Goal: Obtain resource: Obtain resource

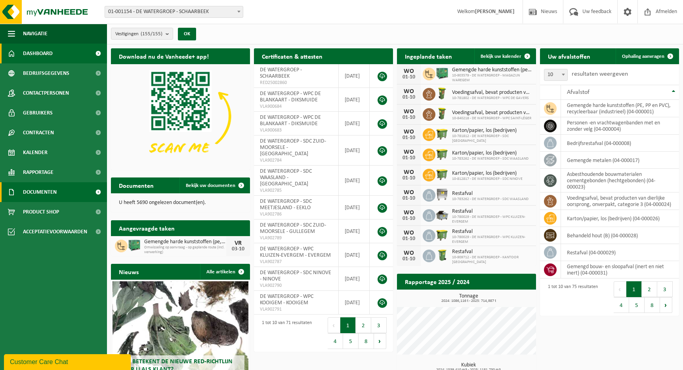
click at [68, 191] on link "Documenten" at bounding box center [53, 192] width 107 height 20
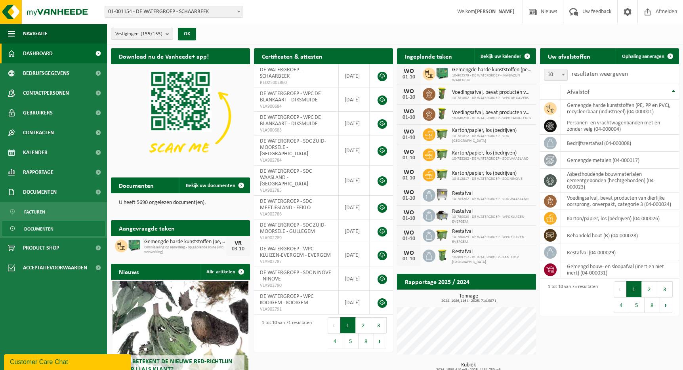
click at [73, 229] on link "Documenten" at bounding box center [53, 228] width 103 height 15
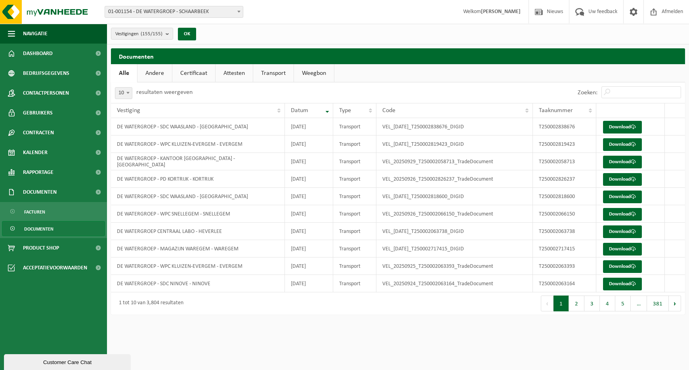
click at [145, 74] on link "Andere" at bounding box center [154, 73] width 34 height 18
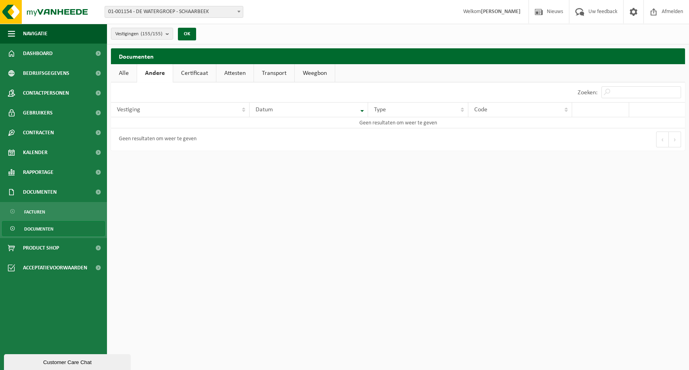
click at [201, 79] on link "Certificaat" at bounding box center [194, 73] width 43 height 18
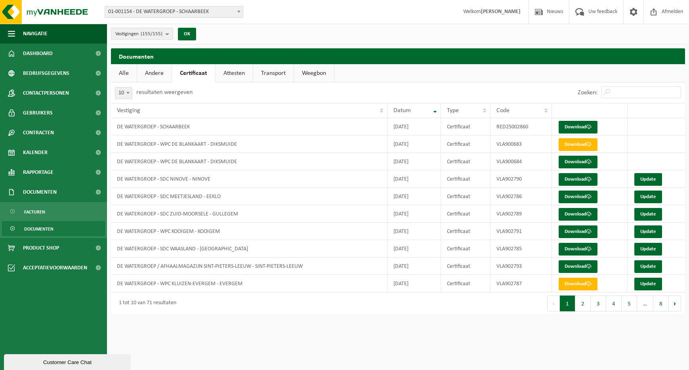
click at [125, 70] on link "Alle" at bounding box center [124, 73] width 26 height 18
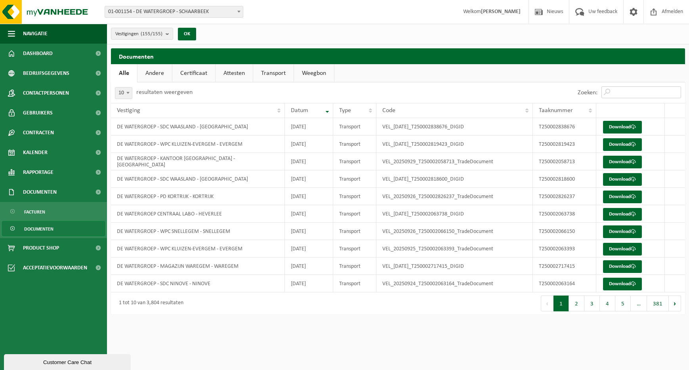
click at [640, 93] on input "Zoeken:" at bounding box center [641, 92] width 80 height 12
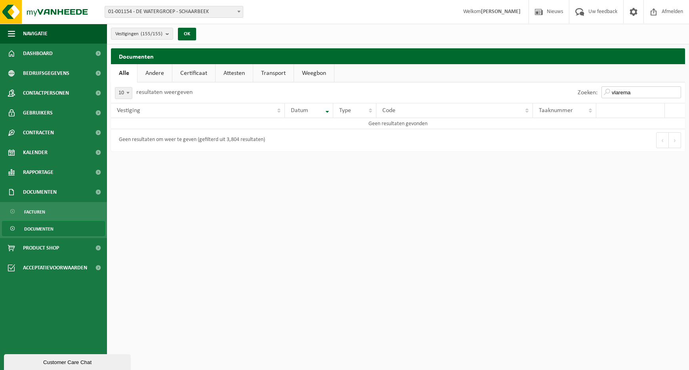
click at [640, 93] on input "vlarema" at bounding box center [641, 92] width 80 height 12
type input "overeenkomst"
click at [675, 92] on input "overeenkomst" at bounding box center [641, 92] width 80 height 12
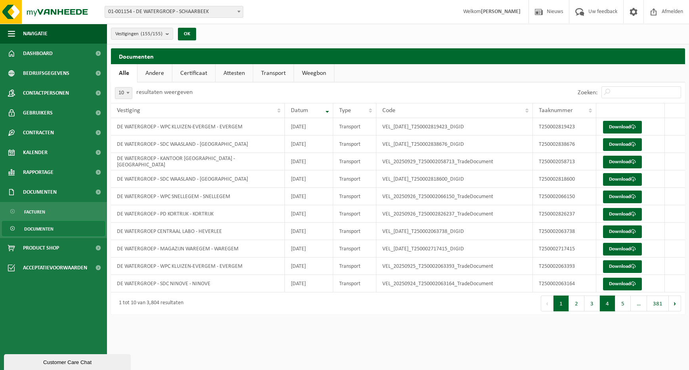
click at [602, 305] on button "4" at bounding box center [607, 303] width 15 height 16
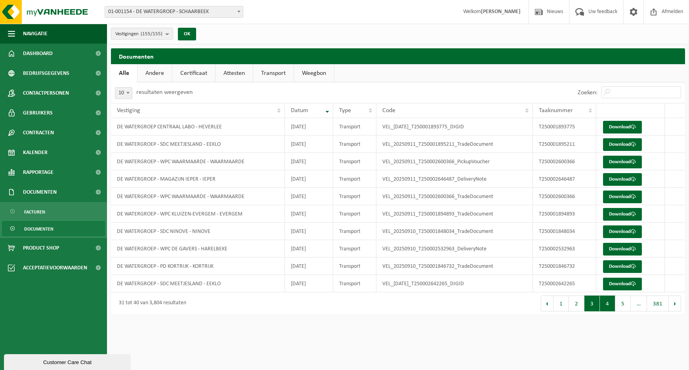
click at [597, 306] on button "3" at bounding box center [591, 303] width 15 height 16
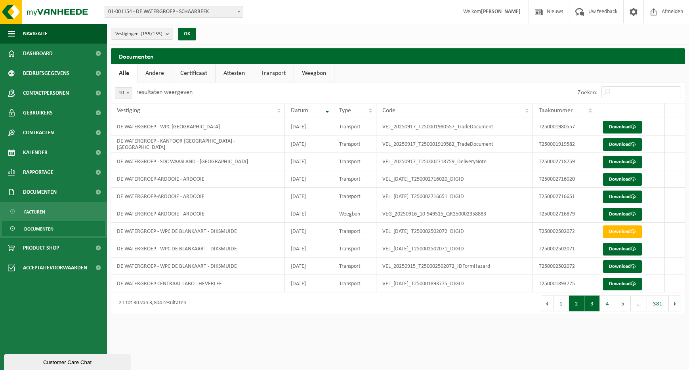
click at [574, 307] on button "2" at bounding box center [576, 303] width 15 height 16
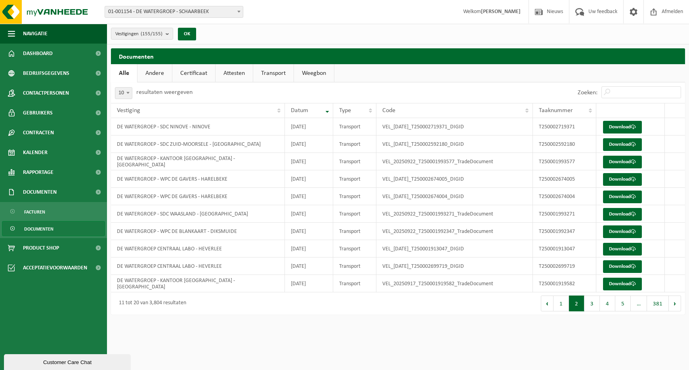
click at [622, 305] on button "5" at bounding box center [622, 303] width 15 height 16
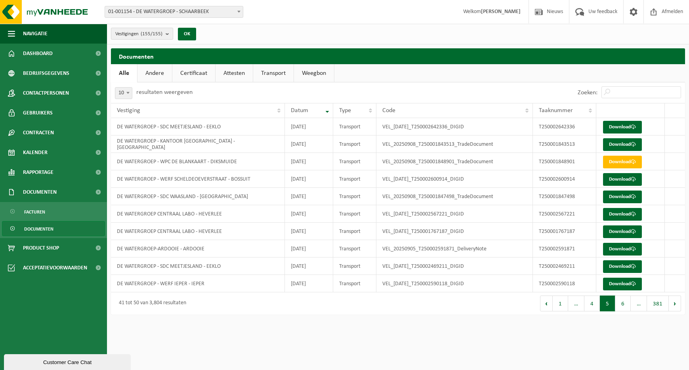
click at [166, 32] on button "Vestigingen (155/155)" at bounding box center [142, 34] width 62 height 12
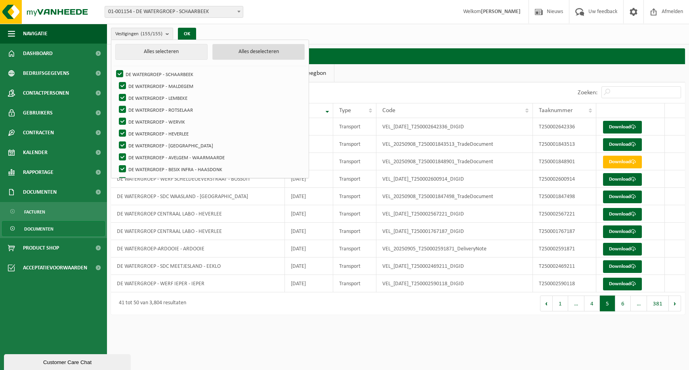
click at [241, 51] on button "Alles deselecteren" at bounding box center [258, 52] width 92 height 16
checkbox input "false"
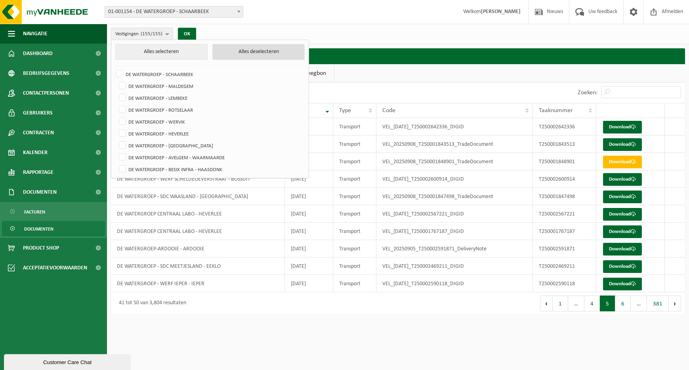
checkbox input "false"
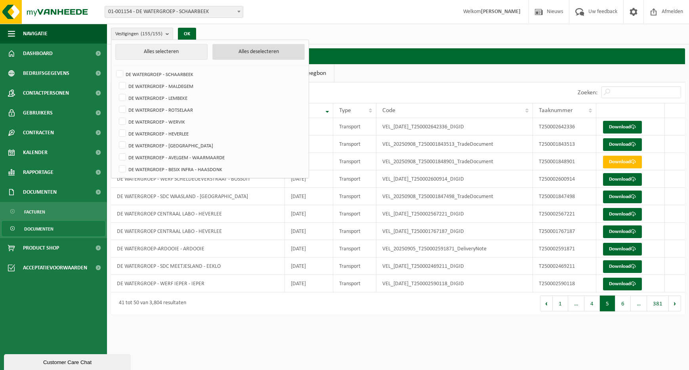
checkbox input "false"
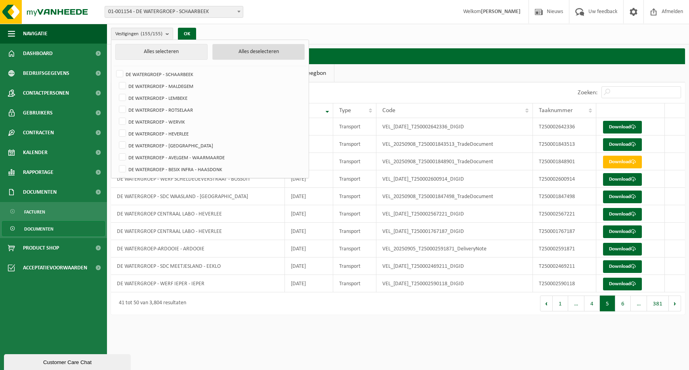
checkbox input "false"
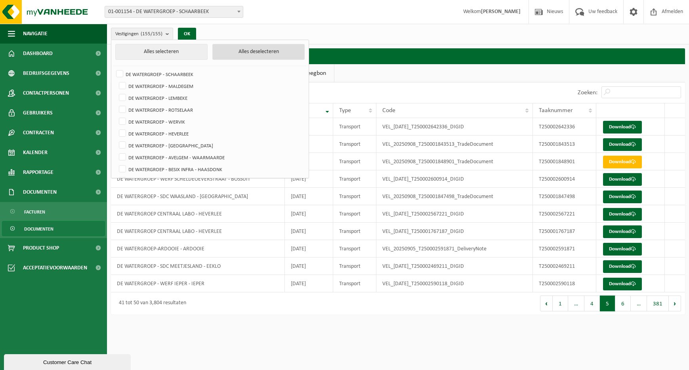
checkbox input "false"
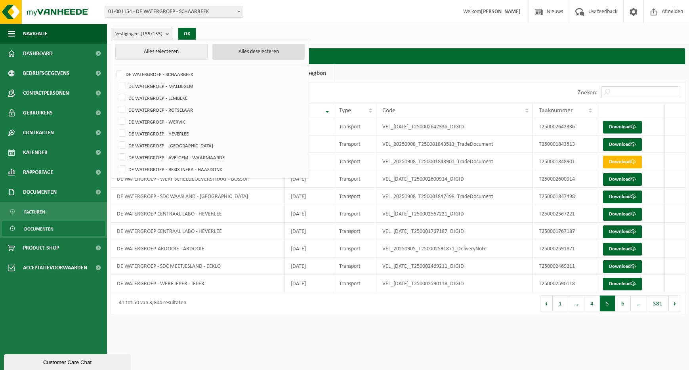
checkbox input "false"
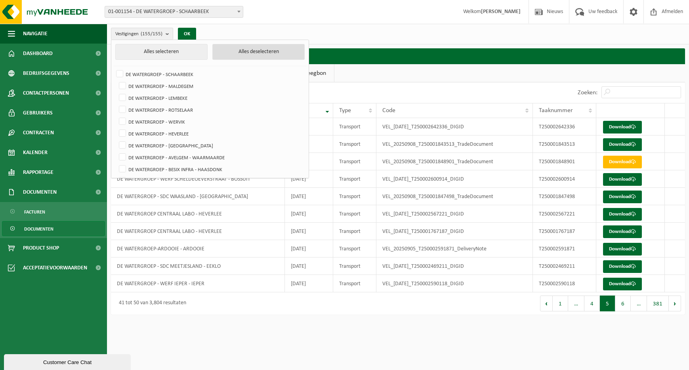
checkbox input "false"
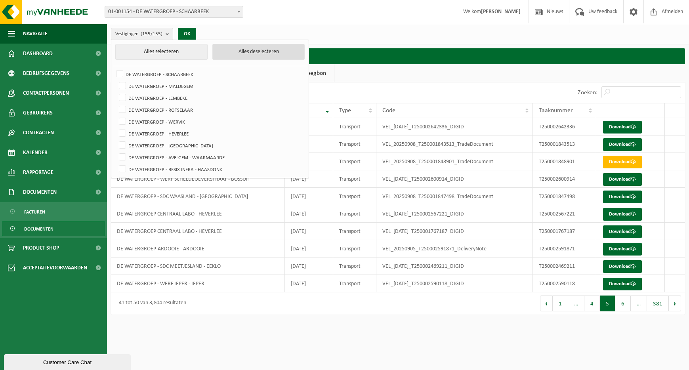
checkbox input "false"
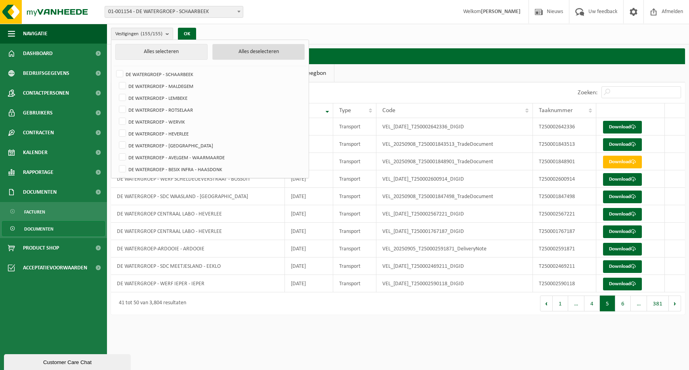
checkbox input "false"
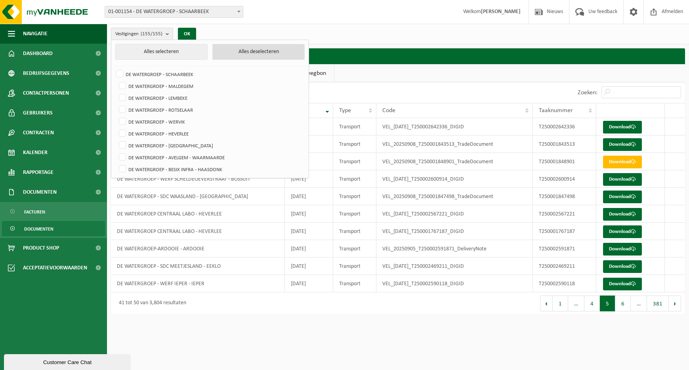
checkbox input "false"
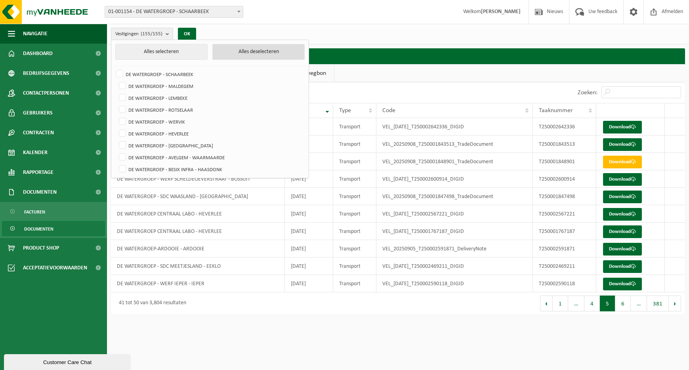
checkbox input "false"
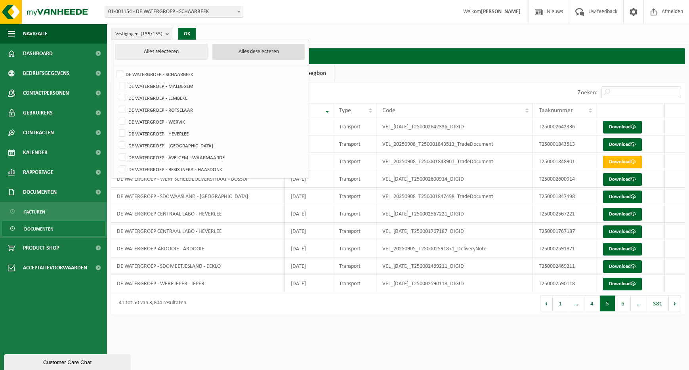
checkbox input "false"
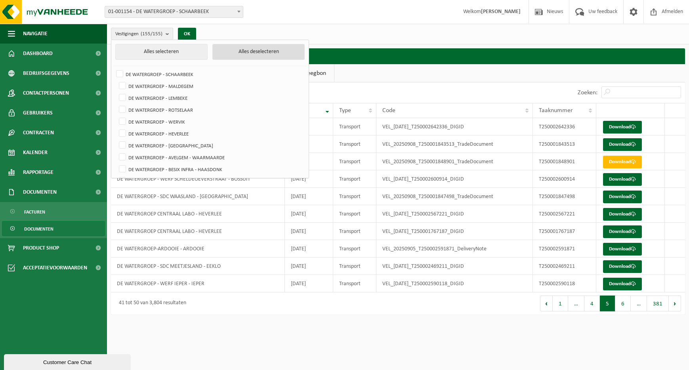
checkbox input "false"
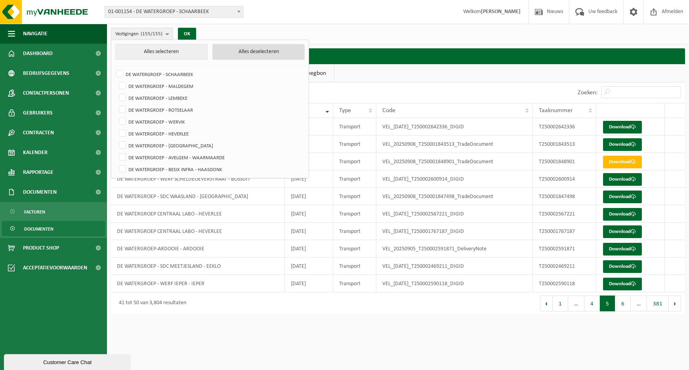
checkbox input "false"
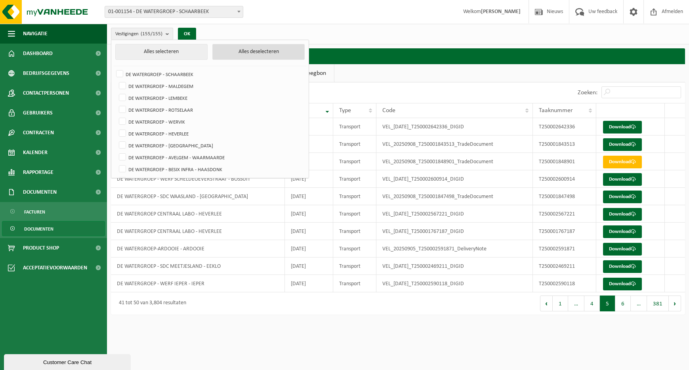
checkbox input "false"
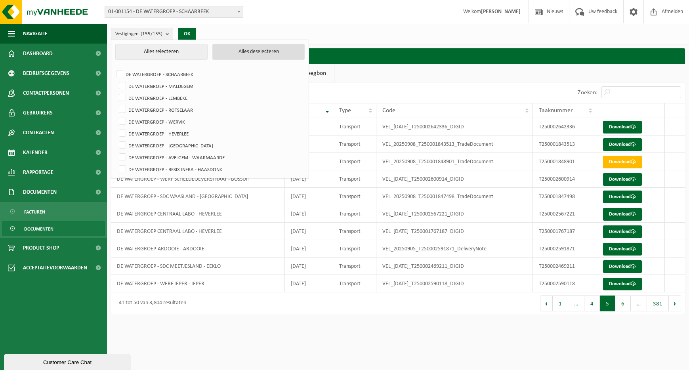
checkbox input "false"
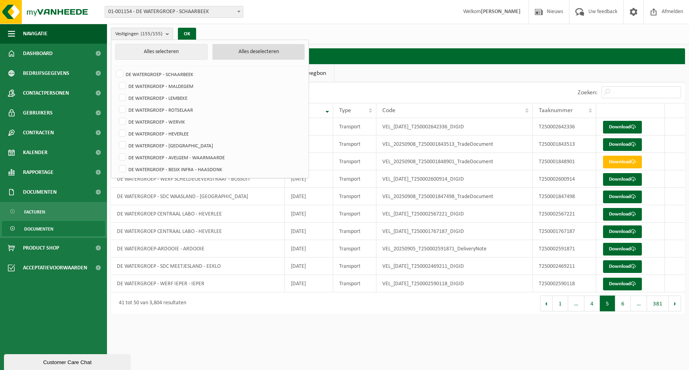
checkbox input "false"
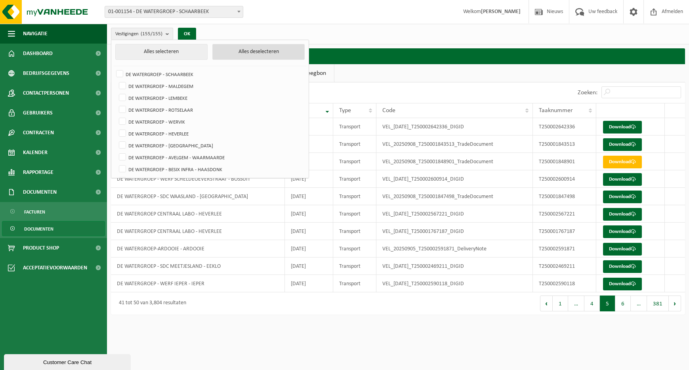
checkbox input "false"
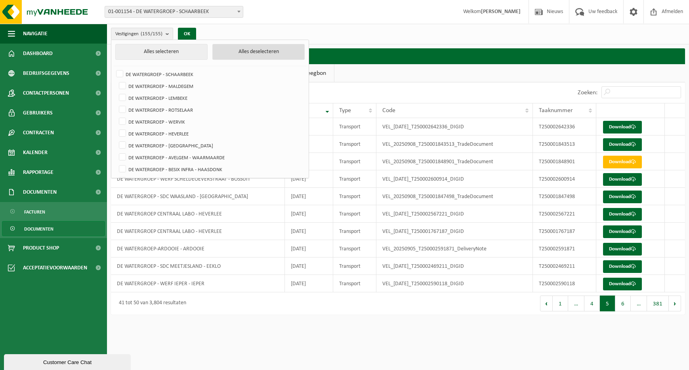
checkbox input "false"
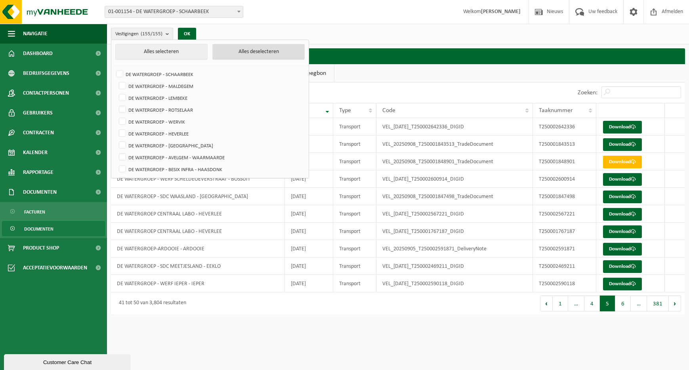
checkbox input "false"
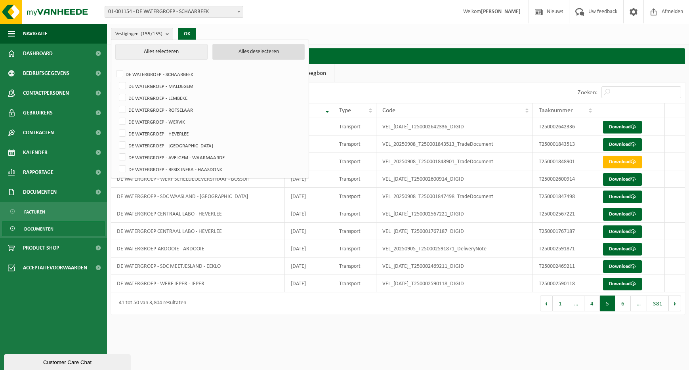
checkbox input "false"
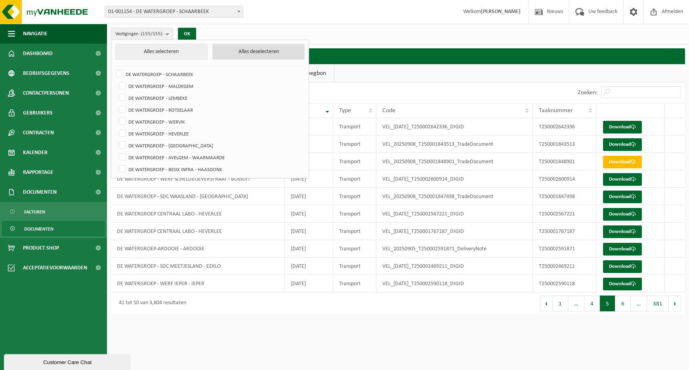
checkbox input "false"
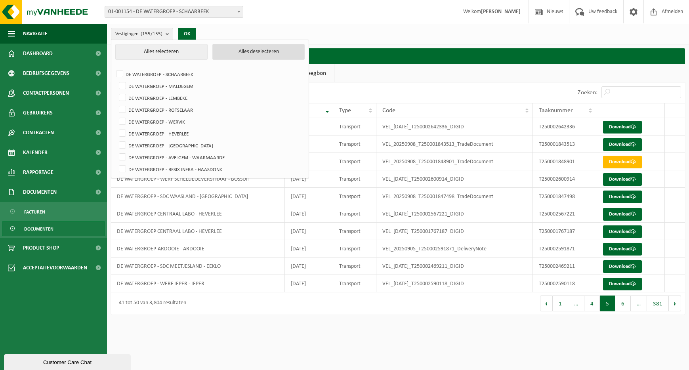
checkbox input "false"
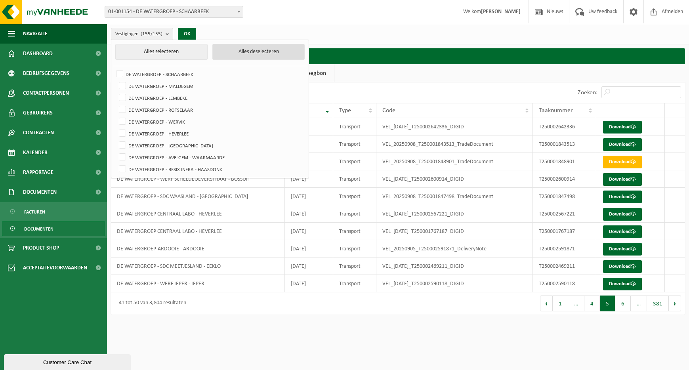
checkbox input "false"
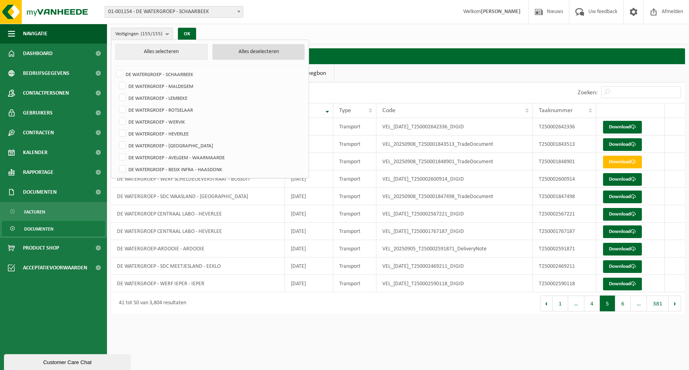
checkbox input "false"
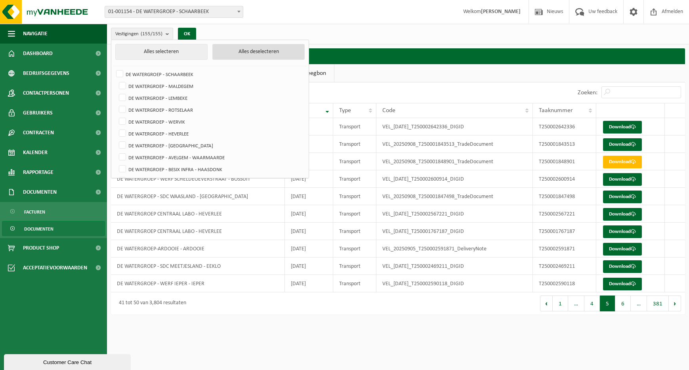
checkbox input "false"
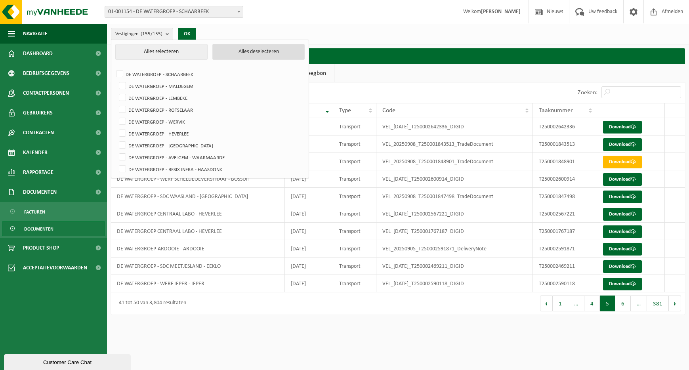
checkbox input "false"
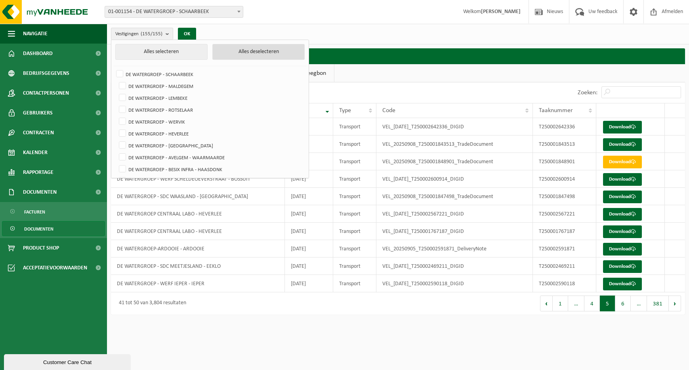
checkbox input "false"
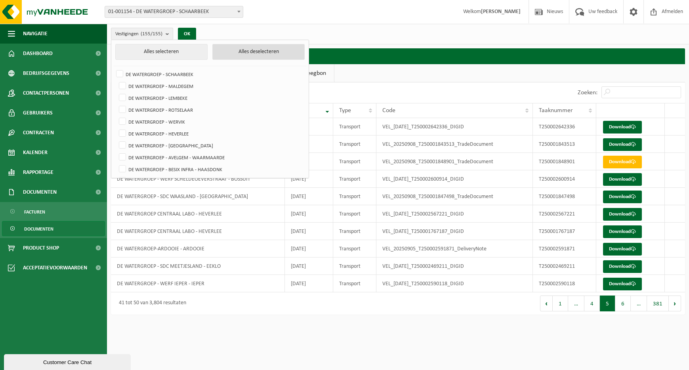
checkbox input "false"
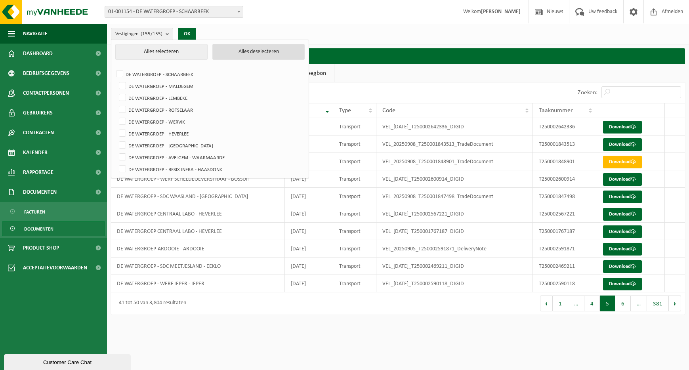
checkbox input "false"
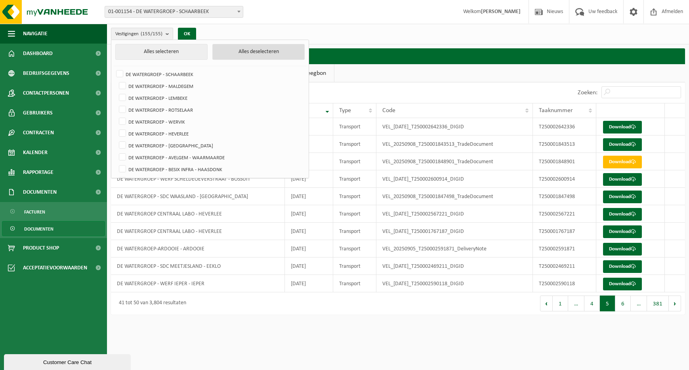
checkbox input "false"
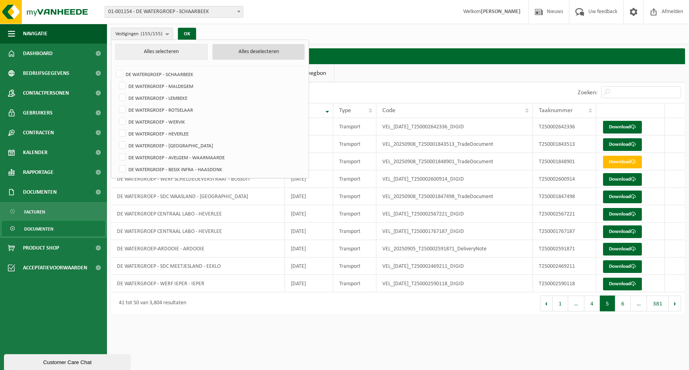
checkbox input "false"
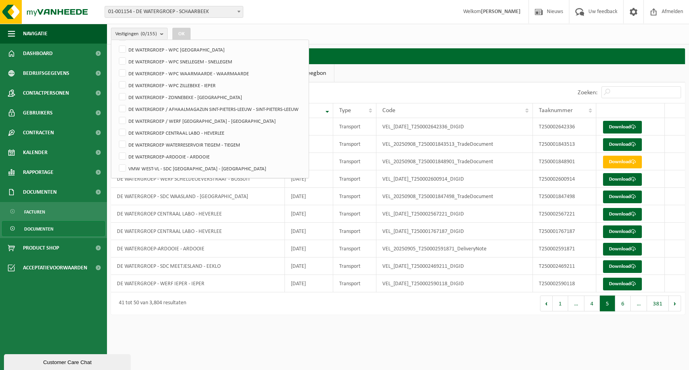
scroll to position [619, 0]
click at [120, 106] on label "DE WATERGROEP - WERF DADIZELE - DADIZELE" at bounding box center [210, 109] width 187 height 12
click at [116, 103] on input "DE WATERGROEP - WERF DADIZELE - DADIZELE" at bounding box center [116, 103] width 0 height 0
checkbox input "true"
click at [181, 31] on button "OK" at bounding box center [181, 34] width 18 height 13
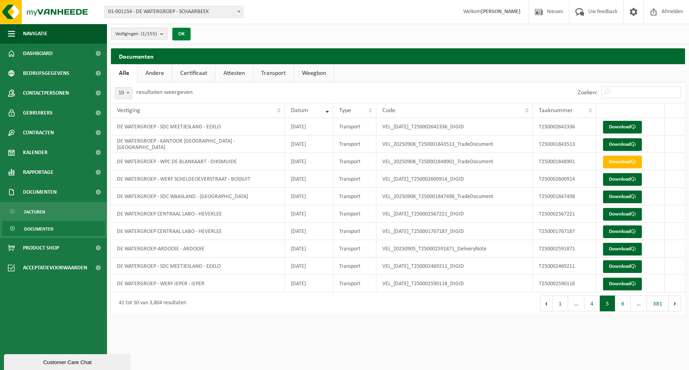
click at [186, 37] on button "OK" at bounding box center [181, 34] width 18 height 13
click at [127, 92] on b at bounding box center [127, 93] width 3 height 2
select select "100"
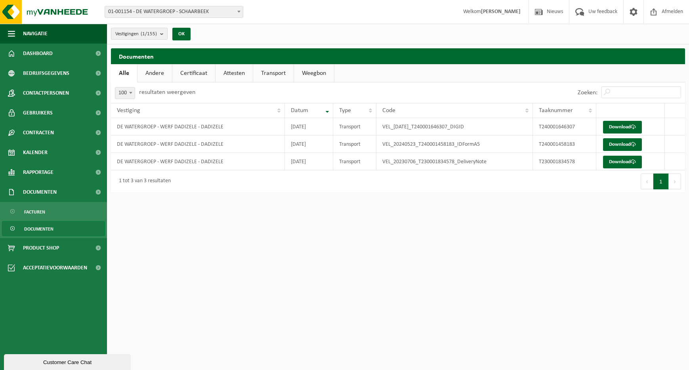
click at [167, 33] on b "submit" at bounding box center [163, 33] width 7 height 11
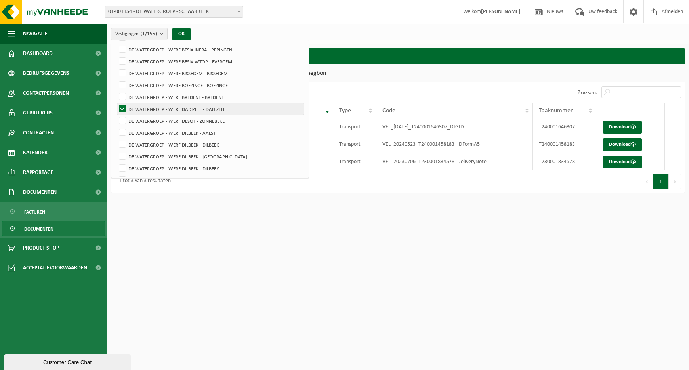
click at [123, 106] on label "DE WATERGROEP - WERF DADIZELE - DADIZELE" at bounding box center [210, 109] width 187 height 12
click at [116, 103] on input "DE WATERGROEP - WERF DADIZELE - DADIZELE" at bounding box center [116, 103] width 0 height 0
checkbox input "false"
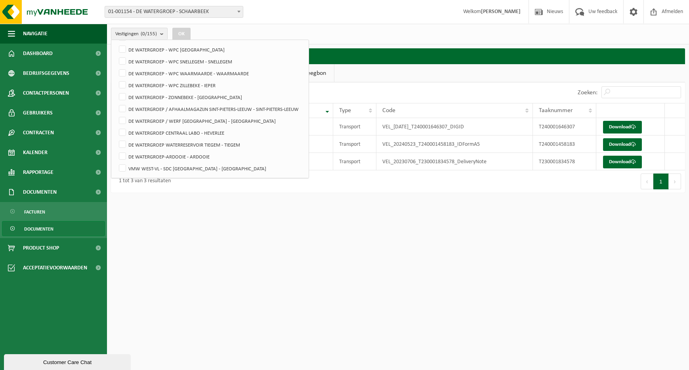
scroll to position [1629, 0]
click at [123, 107] on label "DE WATERGROEP - WPC DE BLANKAART - DIKSMUIDE" at bounding box center [210, 109] width 187 height 12
click at [116, 103] on input "DE WATERGROEP - WPC DE BLANKAART - DIKSMUIDE" at bounding box center [116, 103] width 0 height 0
checkbox input "true"
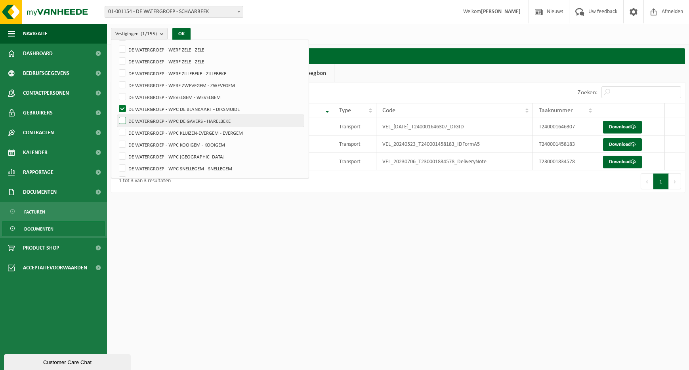
click at [121, 122] on label "DE WATERGROEP - WPC DE GAVERS - HARELBEKE" at bounding box center [210, 121] width 187 height 12
click at [116, 115] on input "DE WATERGROEP - WPC DE GAVERS - HARELBEKE" at bounding box center [116, 114] width 0 height 0
checkbox input "true"
click at [121, 133] on label "DE WATERGROEP - WPC KLUIZEN-EVERGEM - EVERGEM" at bounding box center [210, 133] width 187 height 12
click at [116, 127] on input "DE WATERGROEP - WPC KLUIZEN-EVERGEM - EVERGEM" at bounding box center [116, 126] width 0 height 0
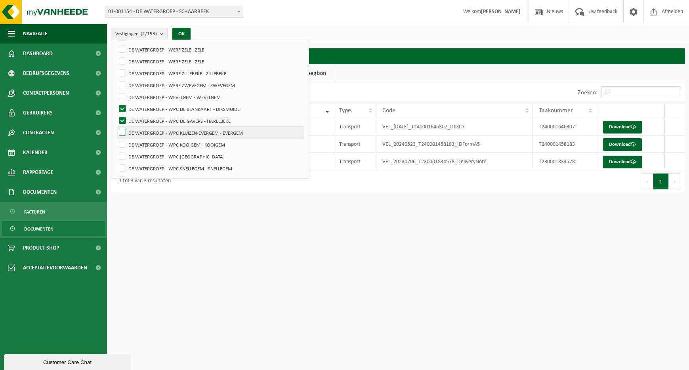
checkbox input "true"
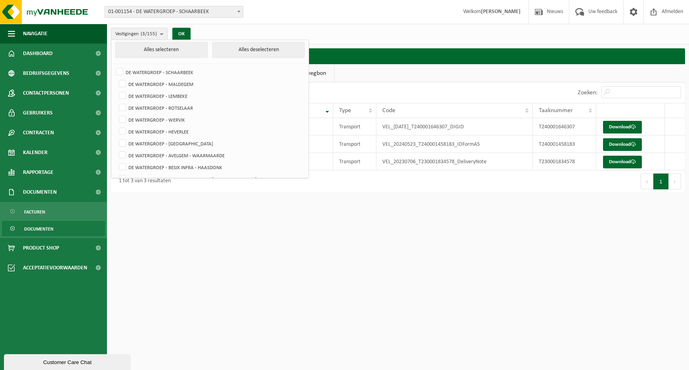
scroll to position [0, 0]
click at [179, 33] on button "OK" at bounding box center [181, 34] width 18 height 13
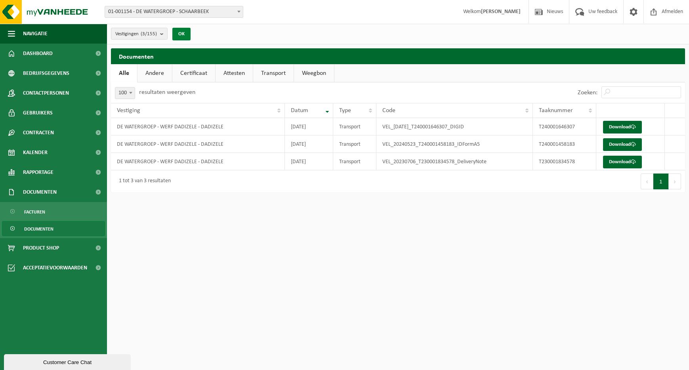
click at [186, 32] on button "OK" at bounding box center [181, 34] width 18 height 13
click at [345, 248] on html "Vestiging: 01-001154 - DE WATERGROEP - SCHAARBEEK 10-894262 - DE WATERGROEP - M…" at bounding box center [344, 185] width 689 height 370
click at [191, 33] on div "OK" at bounding box center [182, 34] width 20 height 13
click at [187, 34] on button "OK" at bounding box center [181, 34] width 18 height 13
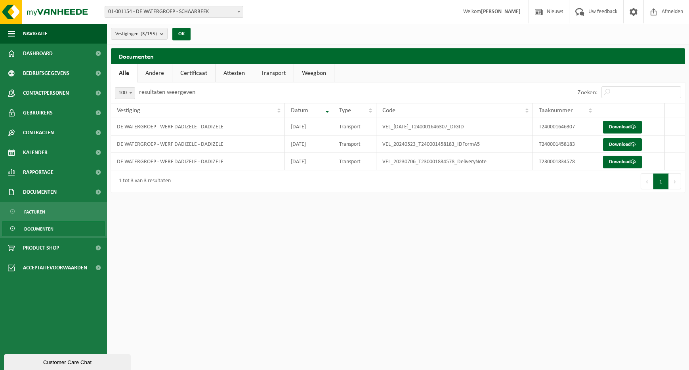
click at [128, 93] on span at bounding box center [131, 93] width 8 height 10
click at [671, 186] on button "Volgende" at bounding box center [675, 181] width 12 height 16
click at [399, 178] on div "Eerste Vorige 1 Volgende Laatste" at bounding box center [541, 181] width 287 height 22
click at [129, 93] on span at bounding box center [131, 93] width 8 height 10
click at [184, 32] on button "OK" at bounding box center [181, 34] width 18 height 13
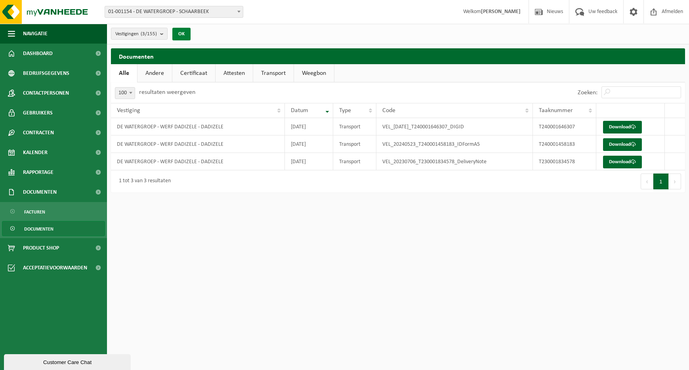
click at [184, 32] on button "OK" at bounding box center [181, 34] width 18 height 13
click at [166, 32] on b "submit" at bounding box center [163, 33] width 7 height 11
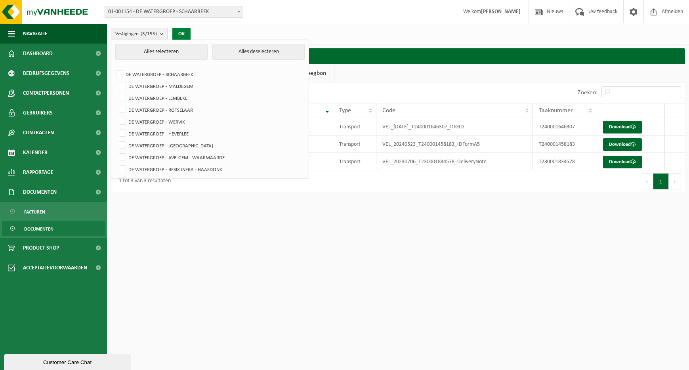
click at [182, 32] on button "OK" at bounding box center [181, 34] width 18 height 13
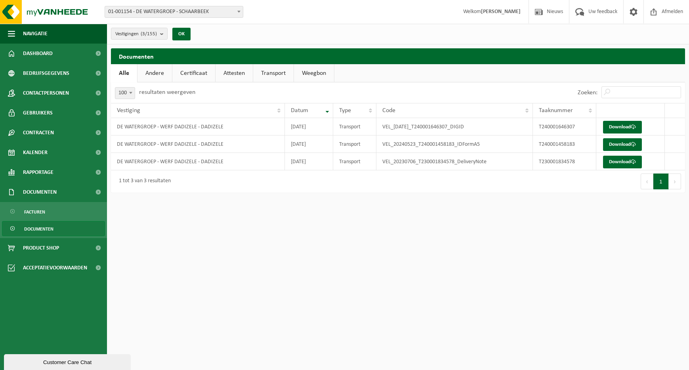
click at [131, 95] on span at bounding box center [131, 93] width 8 height 10
click at [173, 28] on button "OK" at bounding box center [181, 34] width 18 height 13
click at [178, 30] on button "OK" at bounding box center [181, 34] width 18 height 13
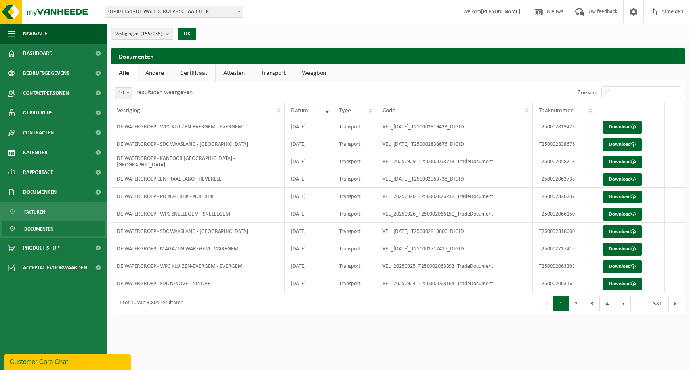
click at [168, 36] on b "submit" at bounding box center [169, 33] width 7 height 11
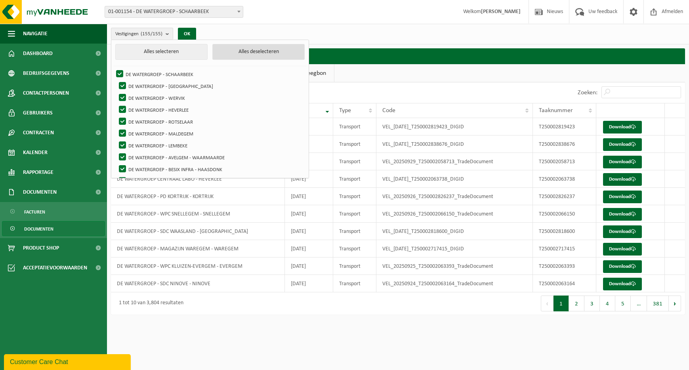
click at [241, 52] on button "Alles deselecteren" at bounding box center [258, 52] width 92 height 16
checkbox input "false"
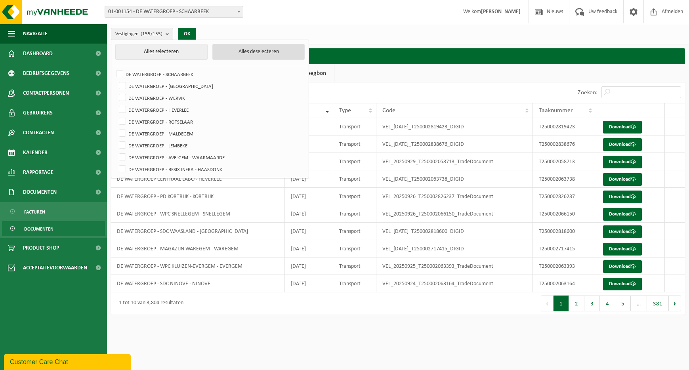
checkbox input "false"
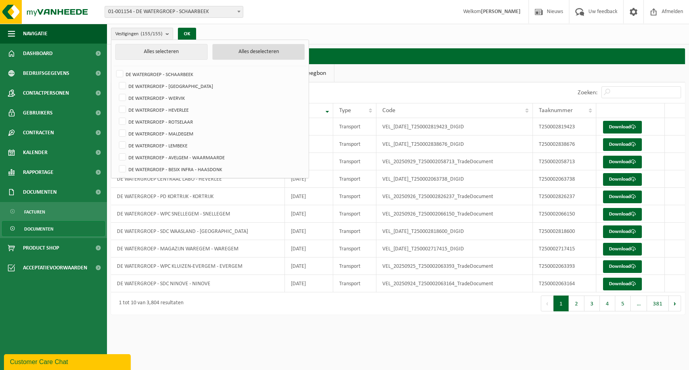
checkbox input "false"
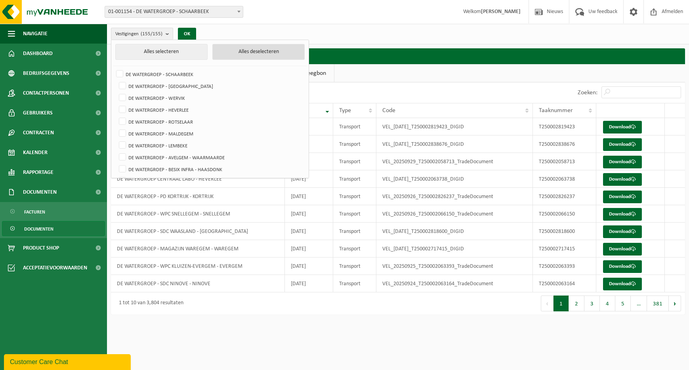
checkbox input "false"
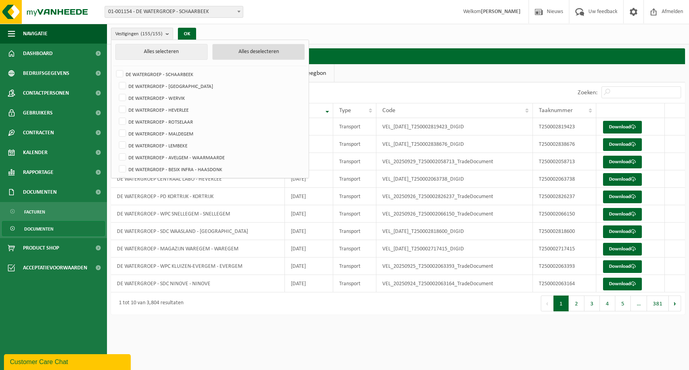
checkbox input "false"
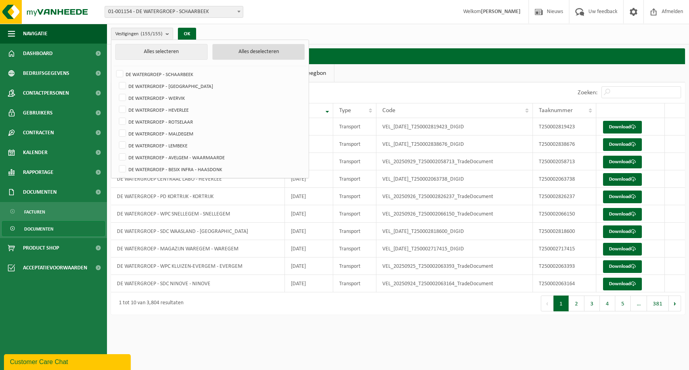
checkbox input "false"
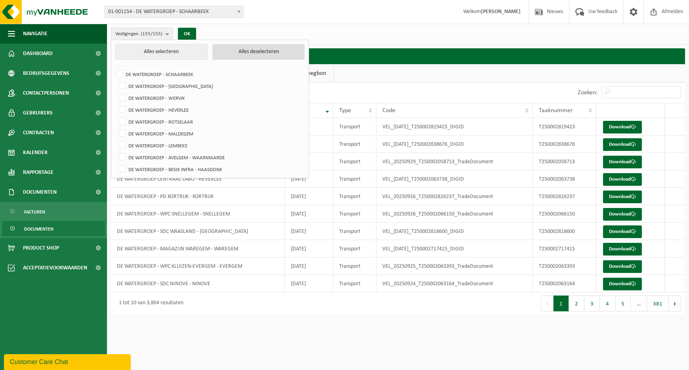
checkbox input "false"
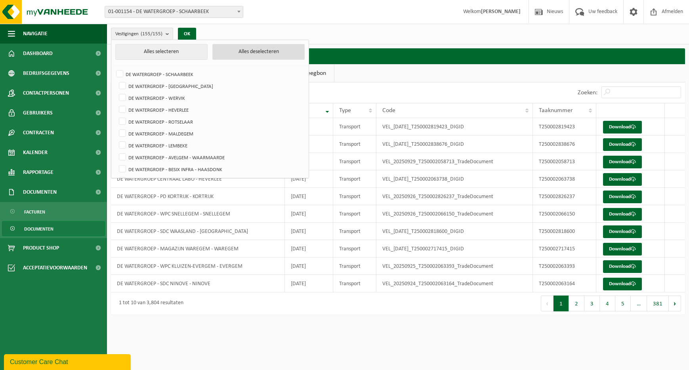
checkbox input "false"
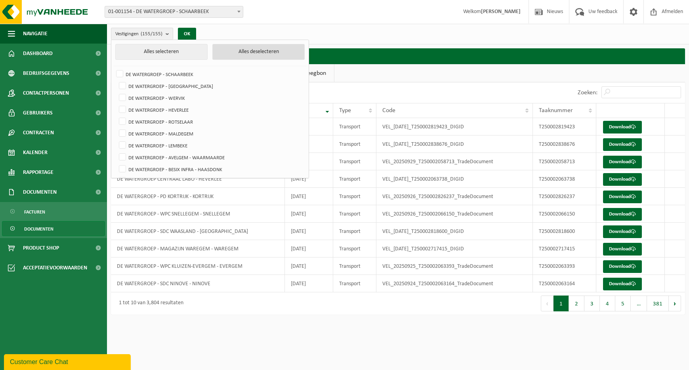
checkbox input "false"
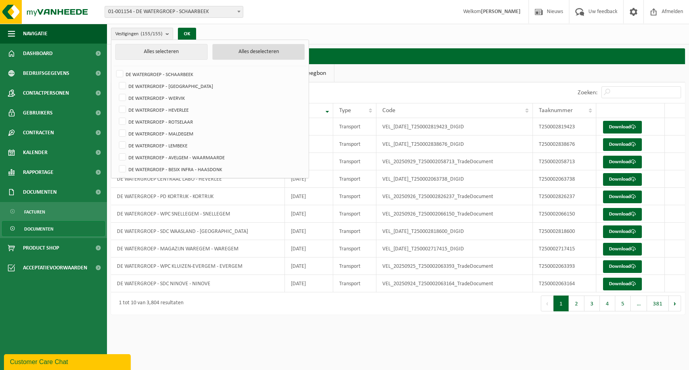
checkbox input "false"
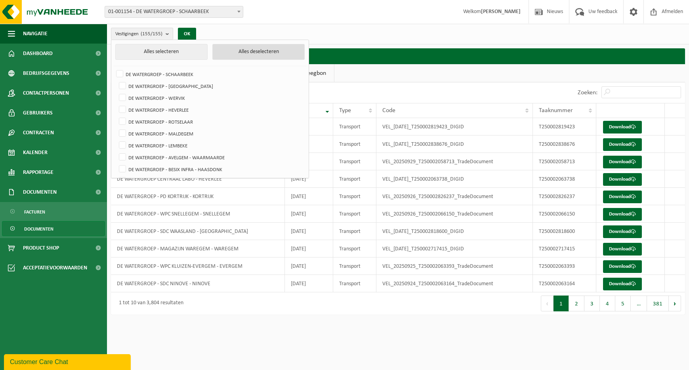
checkbox input "false"
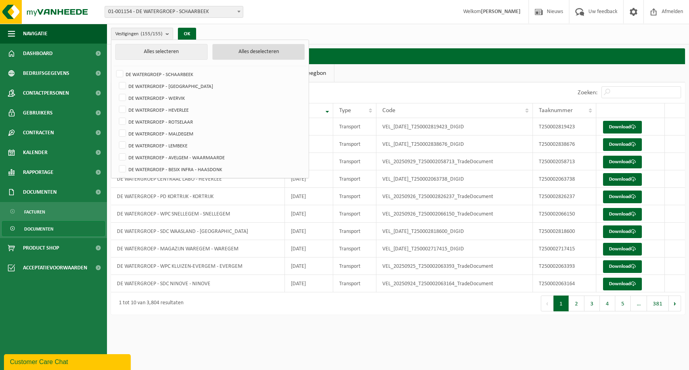
checkbox input "false"
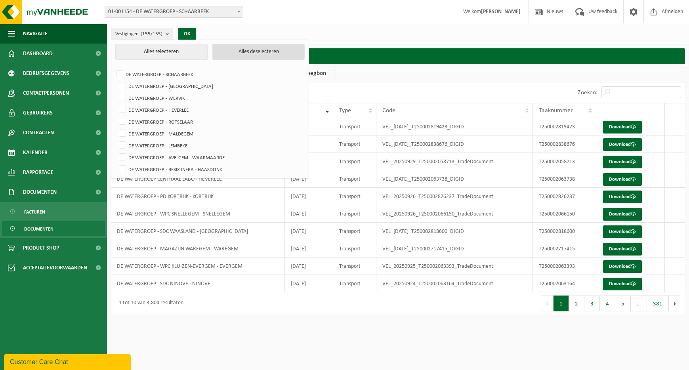
checkbox input "false"
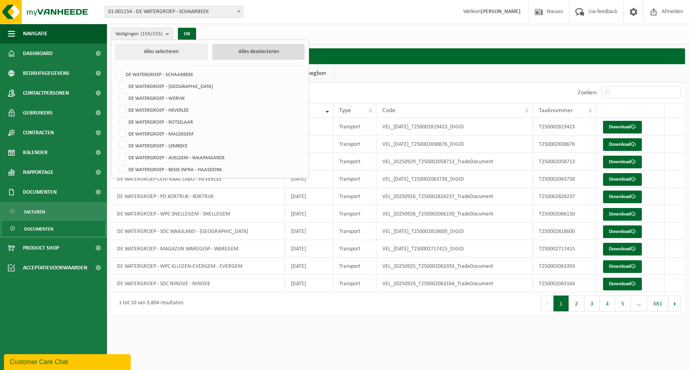
checkbox input "false"
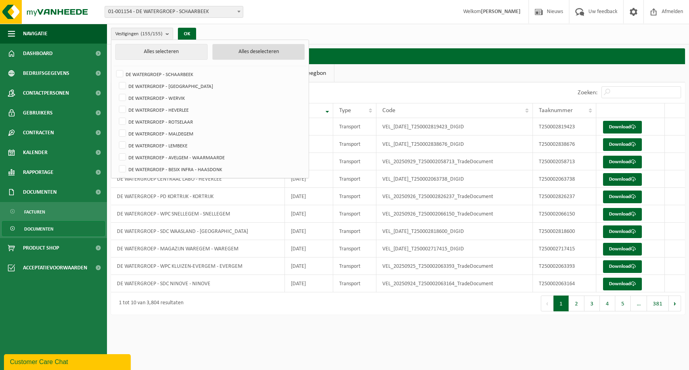
checkbox input "false"
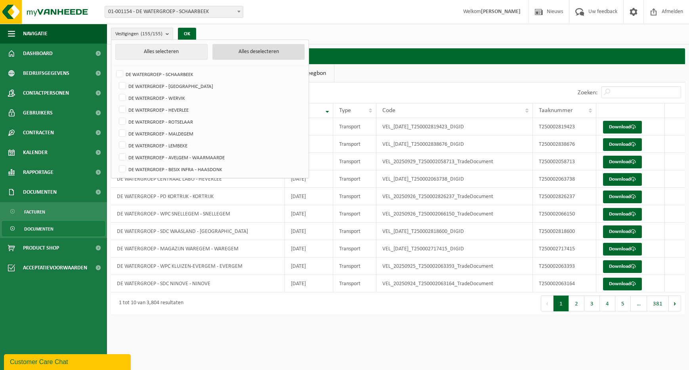
checkbox input "false"
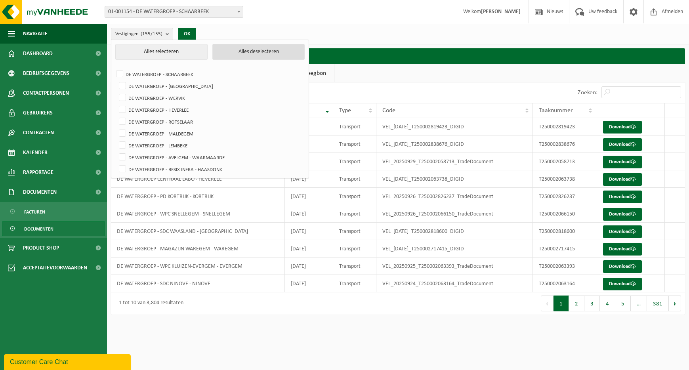
checkbox input "false"
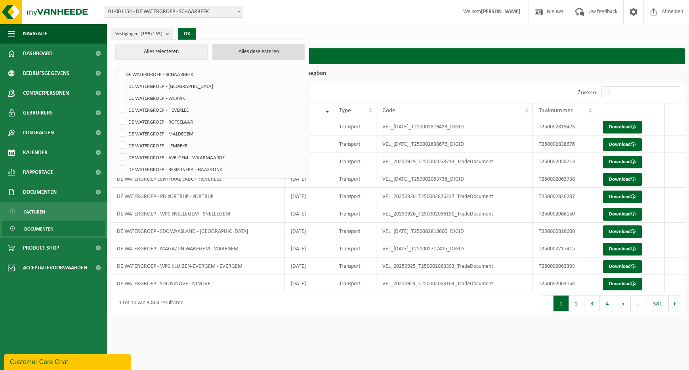
checkbox input "false"
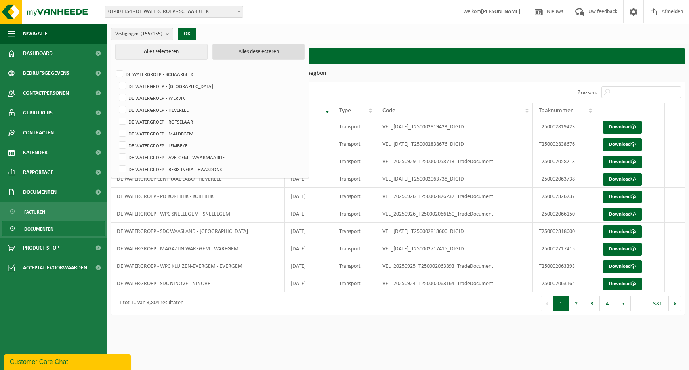
checkbox input "false"
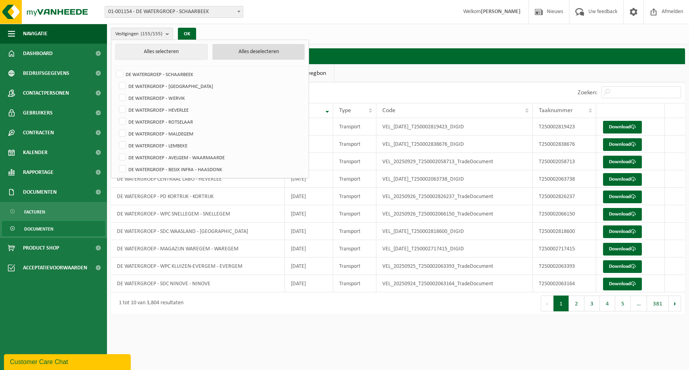
checkbox input "false"
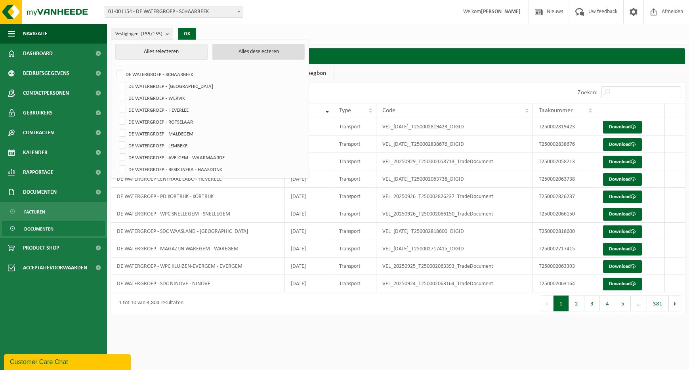
checkbox input "false"
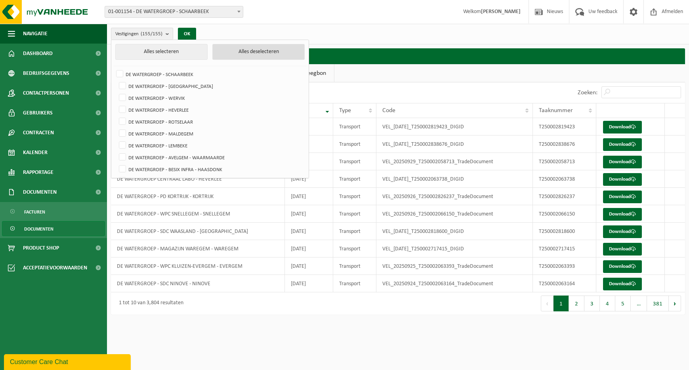
checkbox input "false"
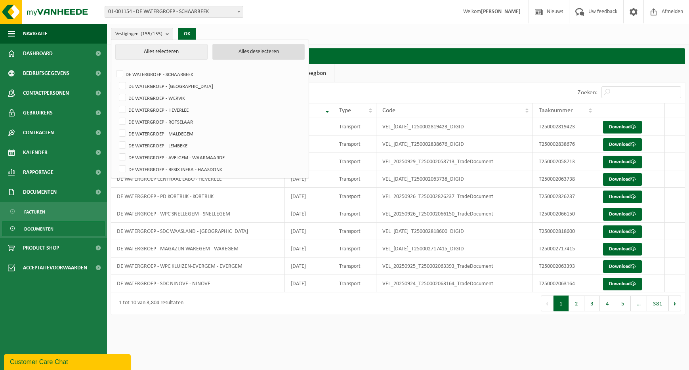
checkbox input "false"
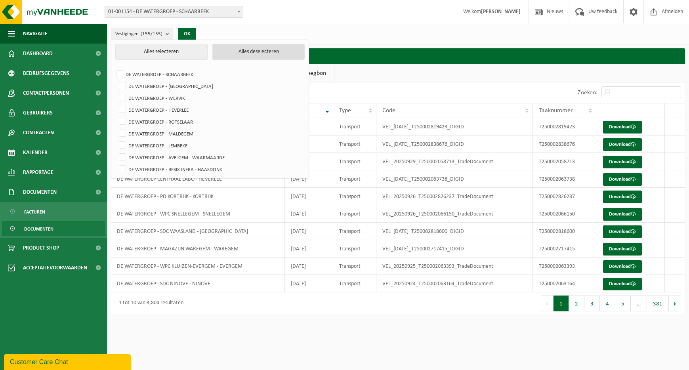
checkbox input "false"
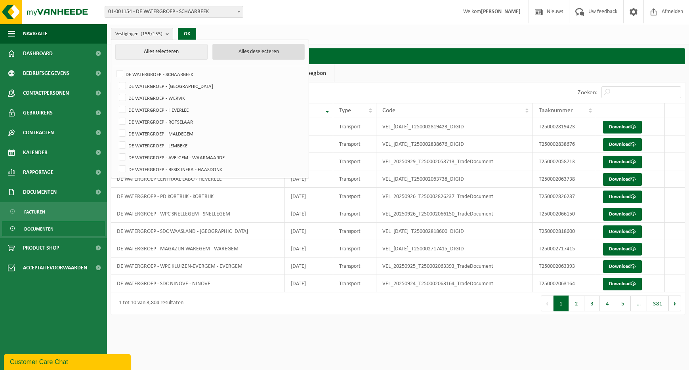
checkbox input "false"
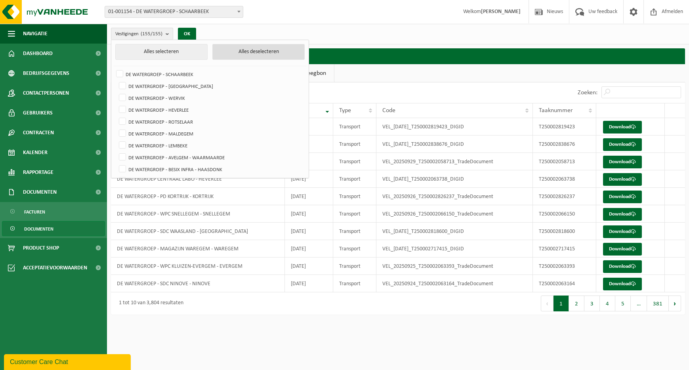
checkbox input "false"
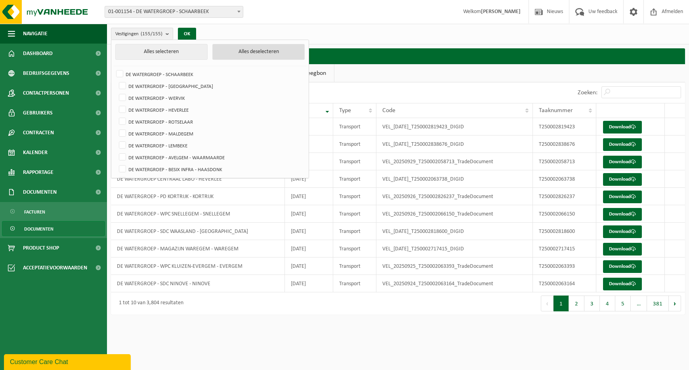
checkbox input "false"
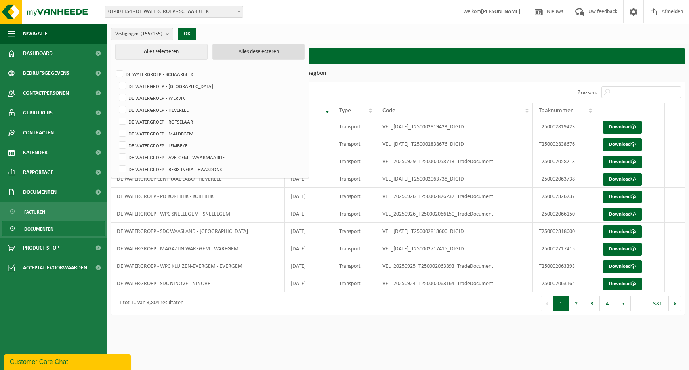
checkbox input "false"
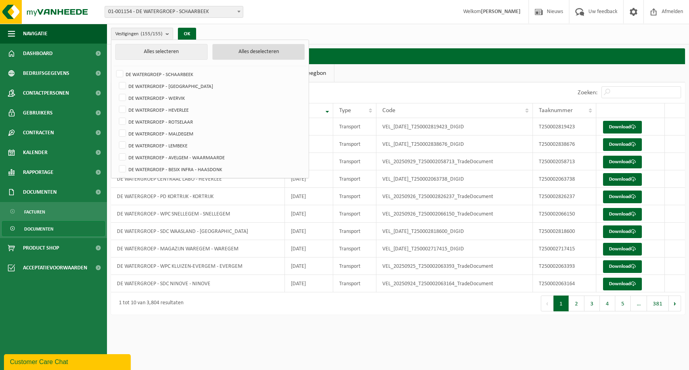
checkbox input "false"
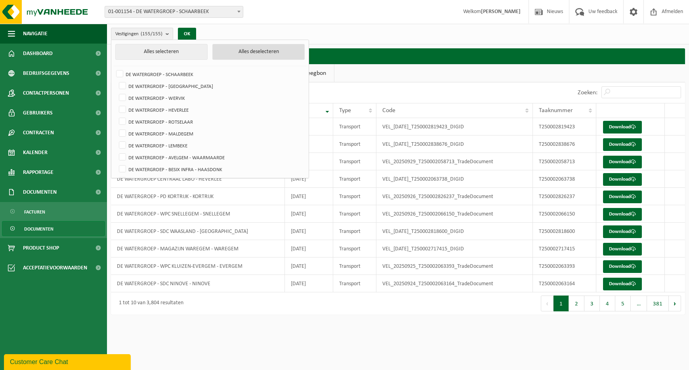
checkbox input "false"
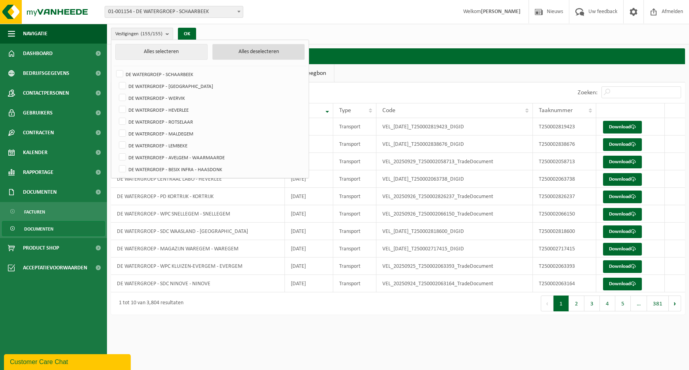
checkbox input "false"
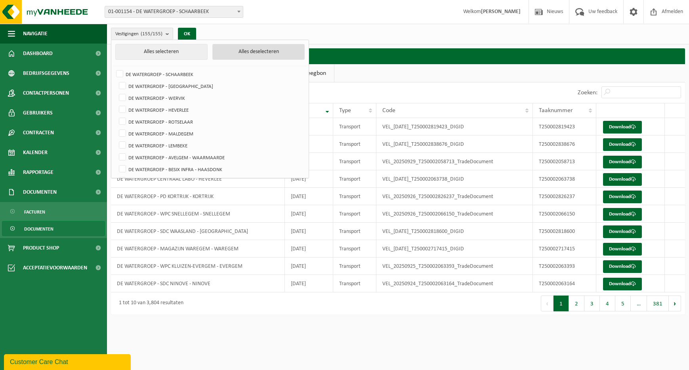
checkbox input "false"
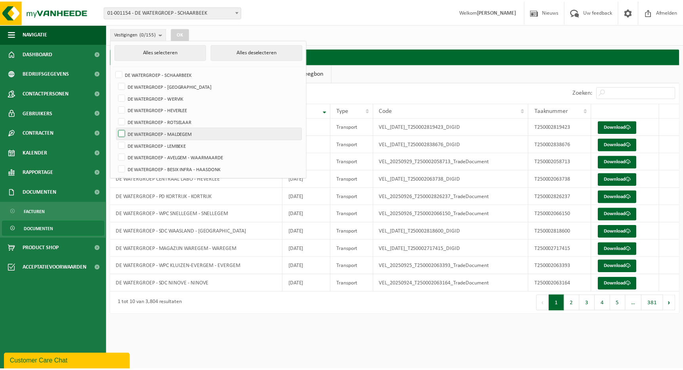
scroll to position [1629, 0]
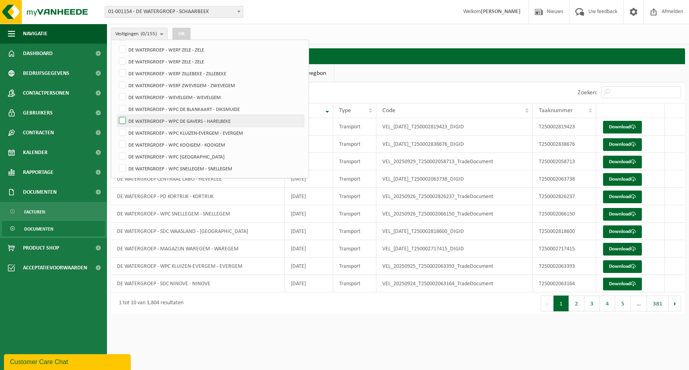
drag, startPoint x: 124, startPoint y: 108, endPoint x: 124, endPoint y: 117, distance: 9.1
click at [124, 108] on label "DE WATERGROEP - WPC DE BLANKAART - DIKSMUIDE" at bounding box center [210, 109] width 187 height 12
click at [116, 103] on input "DE WATERGROEP - WPC DE BLANKAART - DIKSMUIDE" at bounding box center [116, 103] width 0 height 0
checkbox input "true"
click at [124, 120] on label "DE WATERGROEP - WPC DE GAVERS - HARELBEKE" at bounding box center [210, 121] width 187 height 12
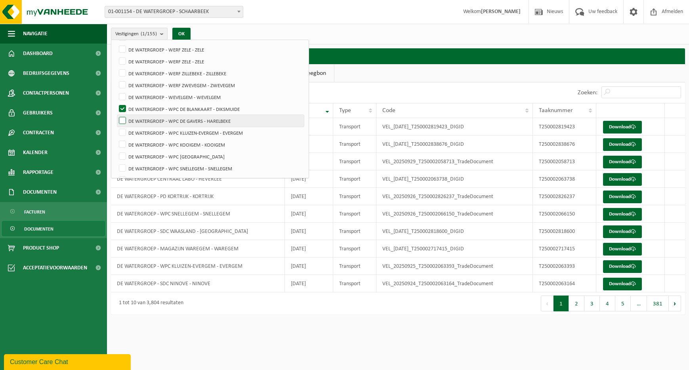
click at [116, 115] on input "DE WATERGROEP - WPC DE GAVERS - HARELBEKE" at bounding box center [116, 114] width 0 height 0
checkbox input "true"
click at [124, 130] on label "DE WATERGROEP - WPC KLUIZEN-EVERGEM - EVERGEM" at bounding box center [210, 133] width 187 height 12
click at [116, 127] on input "DE WATERGROEP - WPC KLUIZEN-EVERGEM - EVERGEM" at bounding box center [116, 126] width 0 height 0
checkbox input "true"
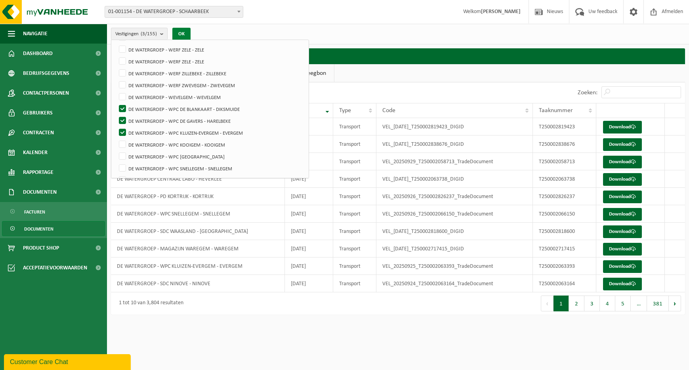
click at [182, 33] on button "OK" at bounding box center [181, 34] width 18 height 13
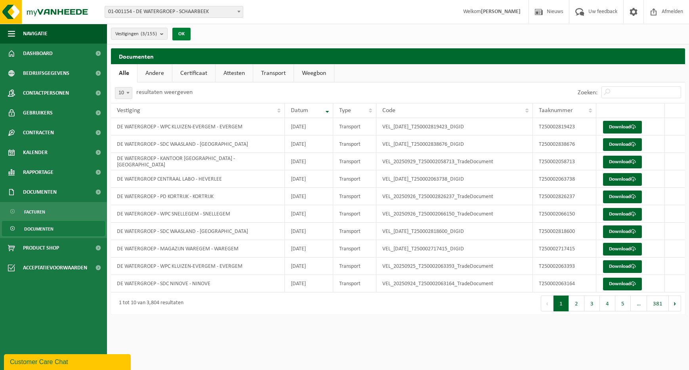
click at [182, 33] on button "OK" at bounding box center [181, 34] width 18 height 13
click at [129, 96] on span at bounding box center [128, 93] width 8 height 10
select select "100"
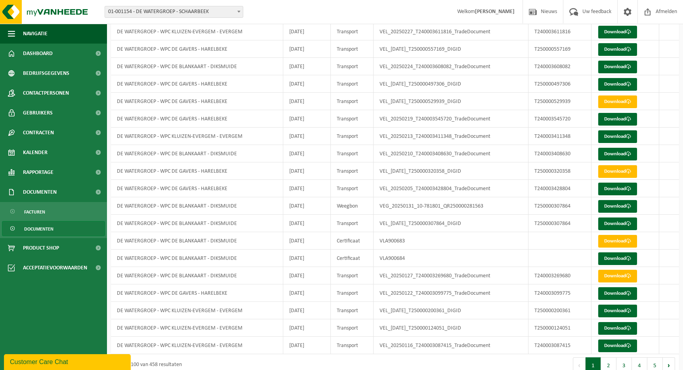
scroll to position [1521, 0]
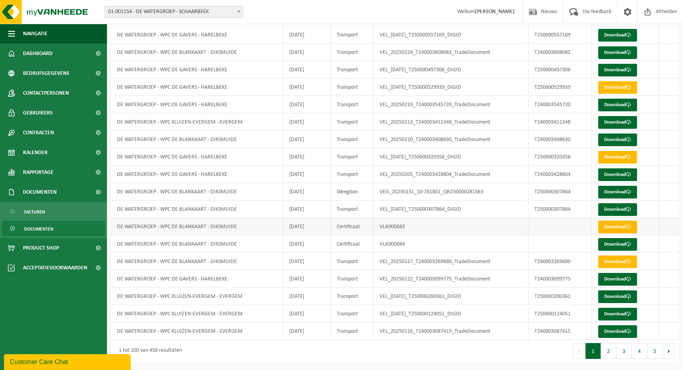
click at [630, 225] on span at bounding box center [628, 226] width 5 height 5
click at [616, 243] on link "Download" at bounding box center [617, 244] width 39 height 13
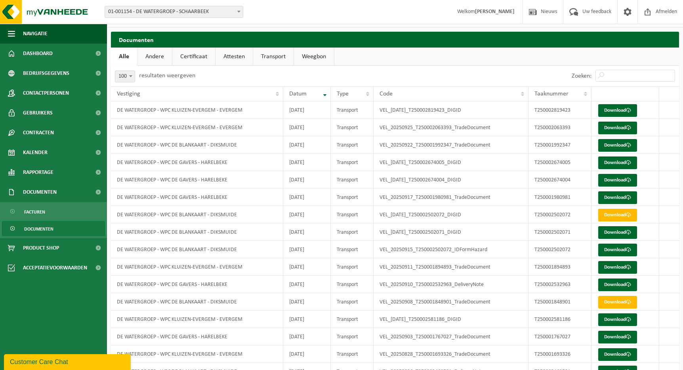
scroll to position [0, 0]
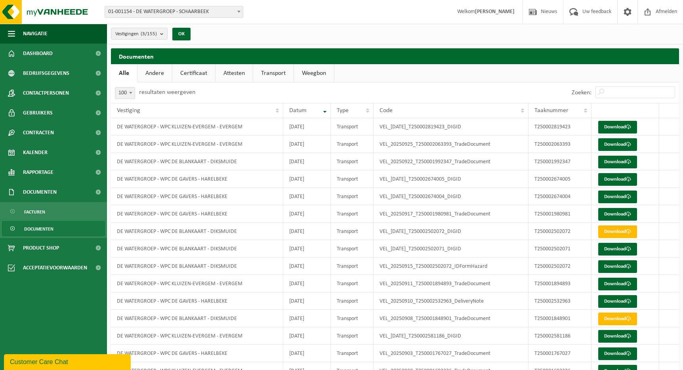
click at [665, 85] on div "Zoeken:" at bounding box center [623, 92] width 111 height 21
click at [663, 91] on input "Zoeken:" at bounding box center [635, 92] width 80 height 12
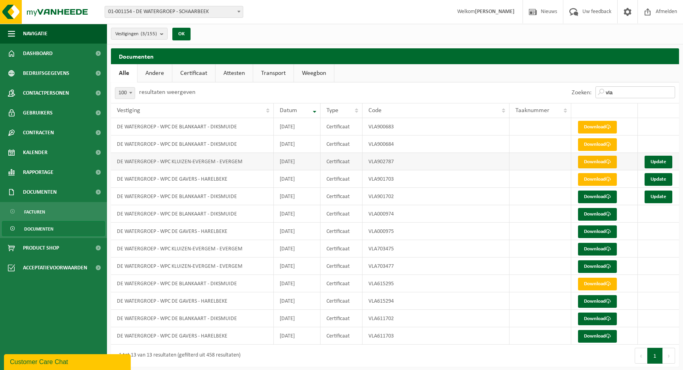
type input "vla"
click at [593, 162] on link "Download" at bounding box center [597, 162] width 39 height 13
drag, startPoint x: 674, startPoint y: 38, endPoint x: 666, endPoint y: 53, distance: 17.7
click at [674, 38] on div "Vestigingen (3/155) Alles selecteren Alles deselecteren DE WATERGROEP - SCHAARB…" at bounding box center [395, 34] width 576 height 21
click at [606, 179] on link "Download" at bounding box center [597, 179] width 39 height 13
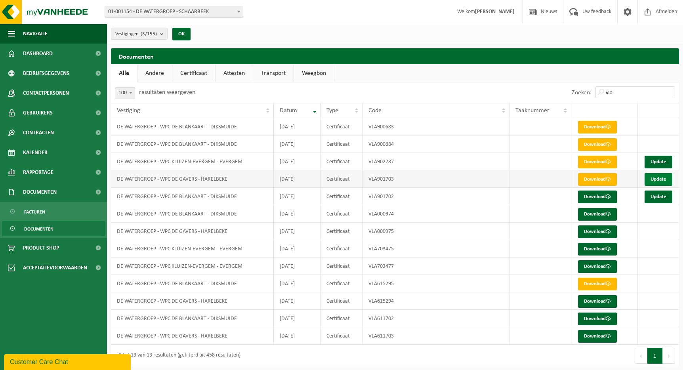
click at [670, 174] on link "Update" at bounding box center [658, 179] width 28 height 13
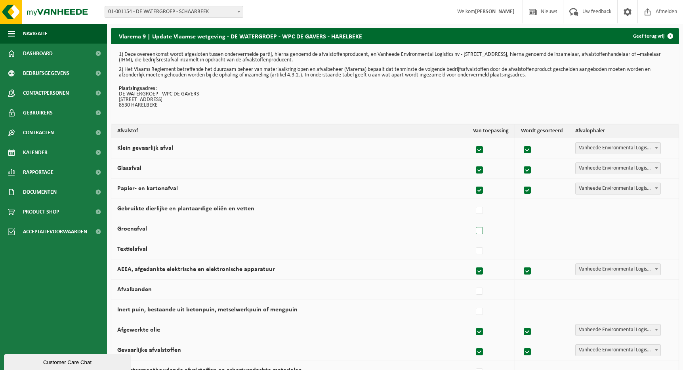
click at [482, 231] on label at bounding box center [479, 231] width 11 height 12
click at [473, 221] on input "Groenafval" at bounding box center [473, 221] width 0 height 0
checkbox input "true"
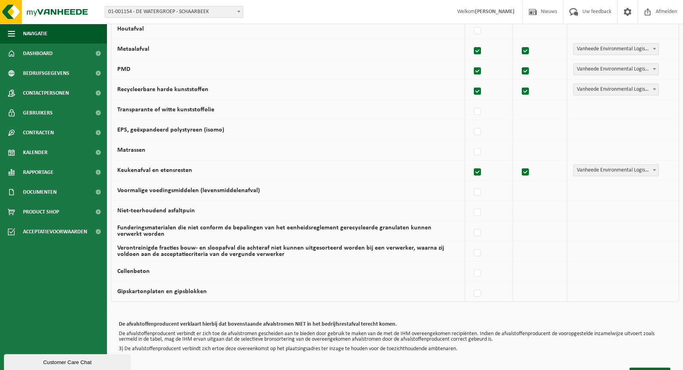
scroll to position [452, 0]
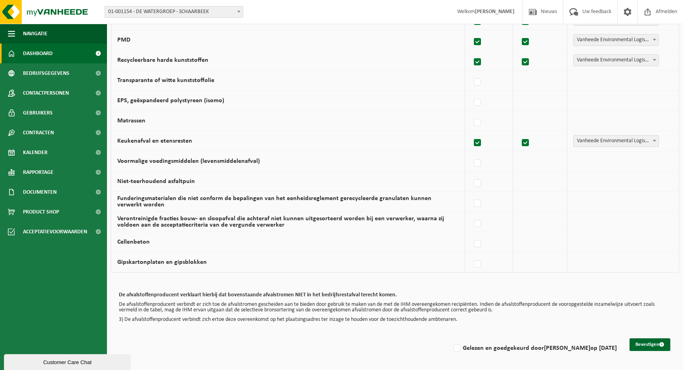
click at [44, 52] on span "Dashboard" at bounding box center [38, 54] width 30 height 20
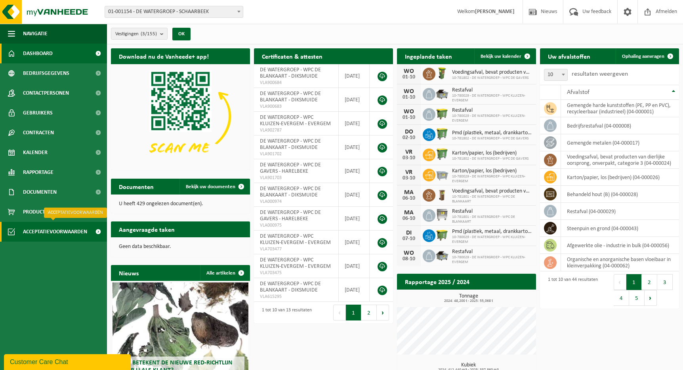
click at [57, 231] on span "Acceptatievoorwaarden" at bounding box center [55, 232] width 64 height 20
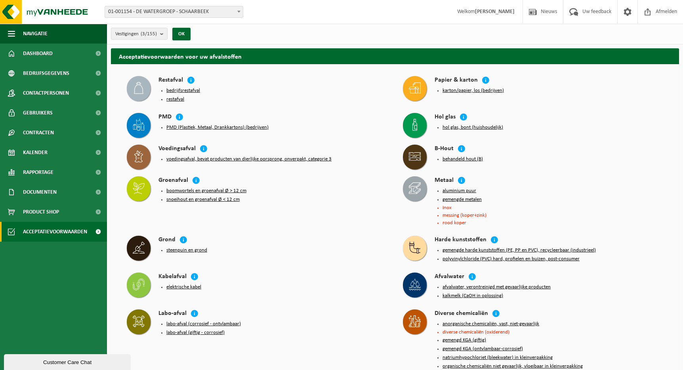
click at [449, 197] on button "gemengde metalen" at bounding box center [461, 199] width 39 height 6
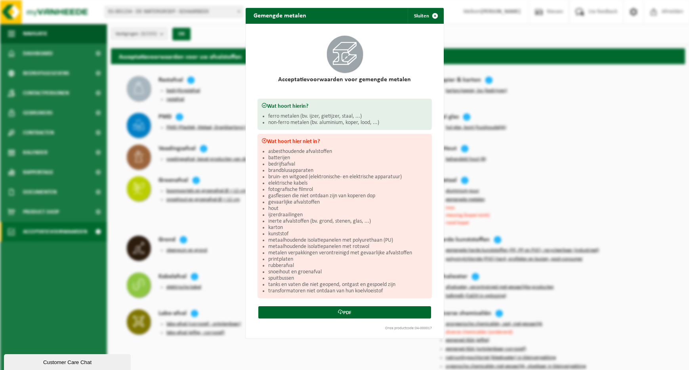
drag, startPoint x: 434, startPoint y: 17, endPoint x: 429, endPoint y: 18, distance: 5.4
click at [434, 17] on span "button" at bounding box center [435, 16] width 16 height 16
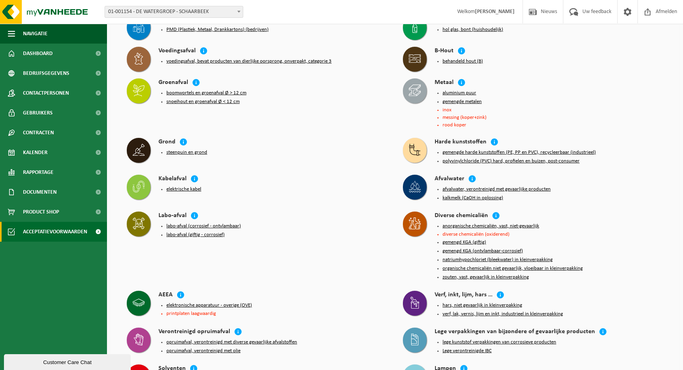
scroll to position [989, 0]
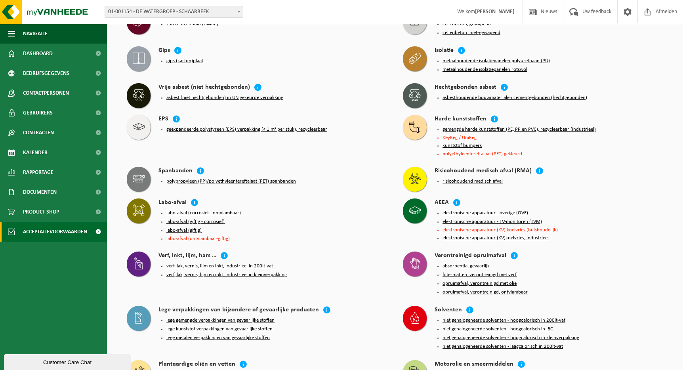
click at [543, 227] on li "elektronische apparatuur (KV) koelvries (huishoudelijk)" at bounding box center [552, 229] width 221 height 5
click at [501, 235] on button "elektronische apparatuur (KV)koelvries, industrieel" at bounding box center [495, 238] width 106 height 6
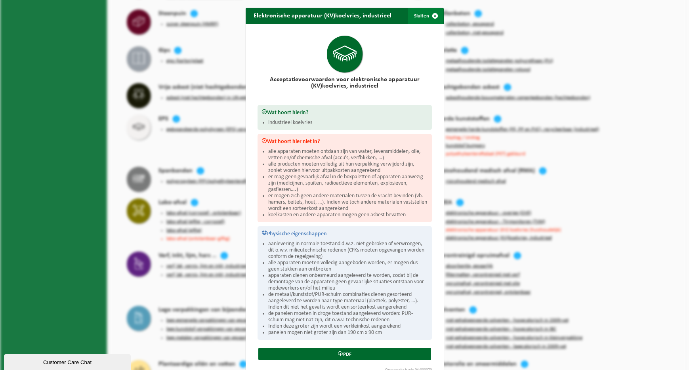
click at [433, 14] on span "button" at bounding box center [435, 16] width 16 height 16
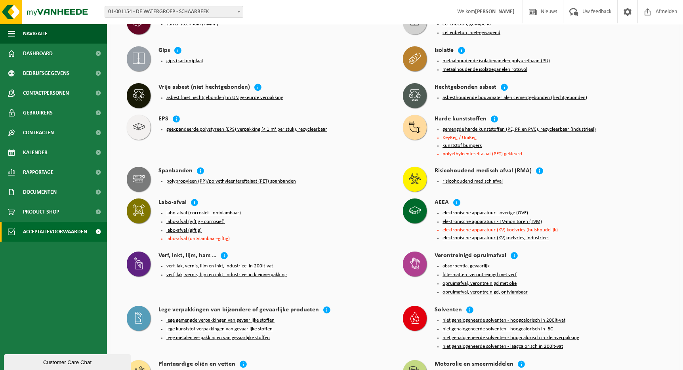
click at [506, 210] on ul "elektronische apparatuur - overige (OVE) elektronische apparatuur - TV-monitore…" at bounding box center [552, 225] width 221 height 31
click at [506, 219] on button "elektronische apparatuur - TV-monitoren (TVM)" at bounding box center [491, 222] width 99 height 6
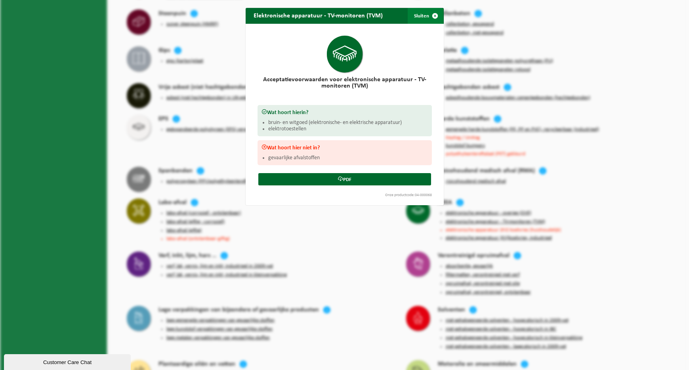
click at [427, 14] on span "button" at bounding box center [435, 16] width 16 height 16
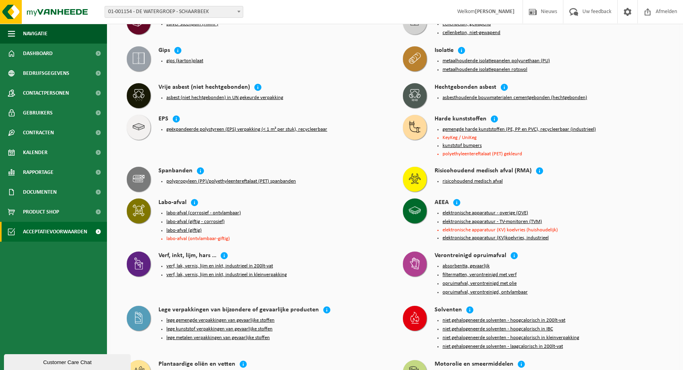
click at [519, 210] on button "elektronische apparatuur - overige (OVE)" at bounding box center [485, 213] width 86 height 6
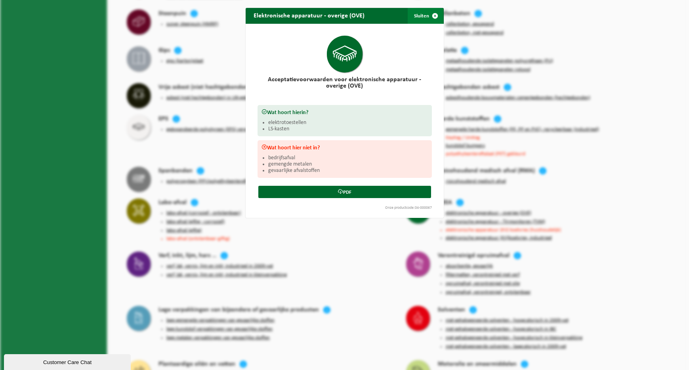
click at [430, 15] on span "button" at bounding box center [435, 16] width 16 height 16
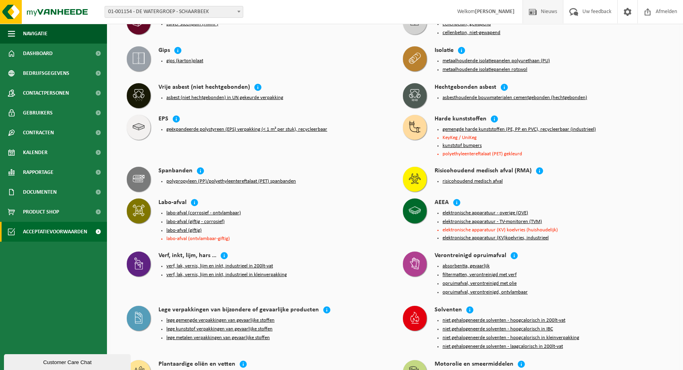
scroll to position [98, 0]
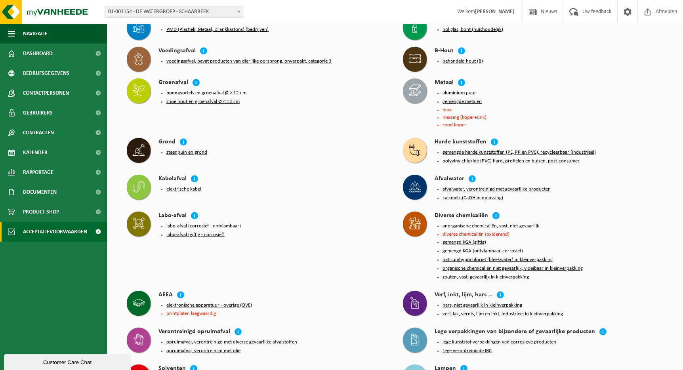
click at [194, 186] on button "elektrische kabel" at bounding box center [183, 189] width 35 height 6
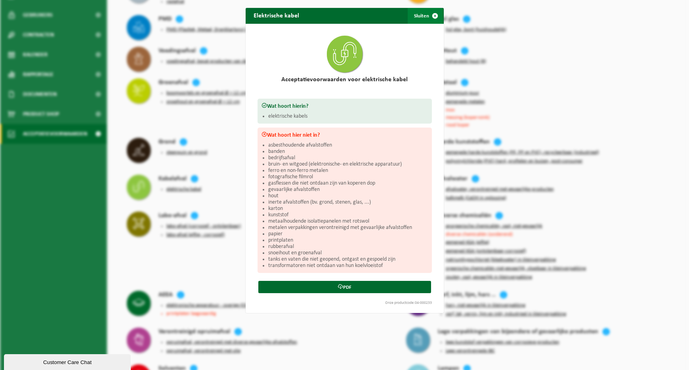
click at [434, 13] on span "button" at bounding box center [435, 16] width 16 height 16
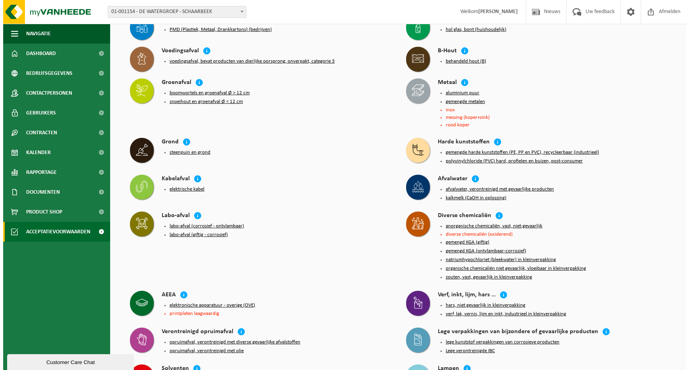
scroll to position [519, 0]
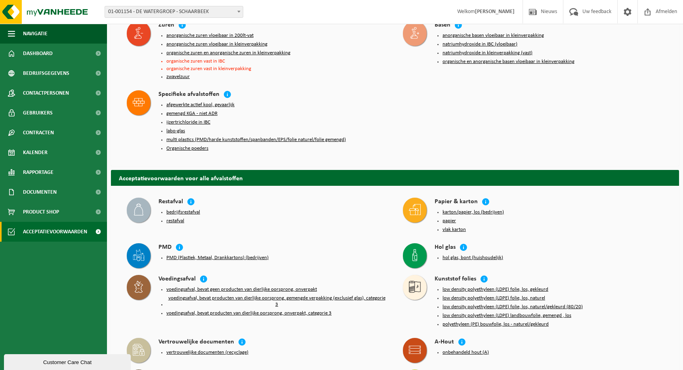
click at [181, 209] on button "bedrijfsrestafval" at bounding box center [183, 212] width 34 height 6
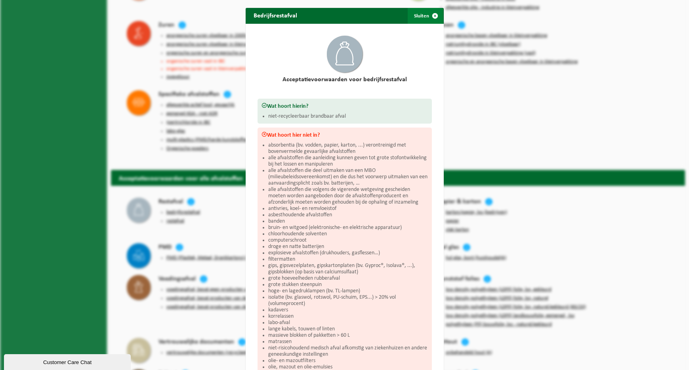
click at [432, 12] on span "button" at bounding box center [435, 16] width 16 height 16
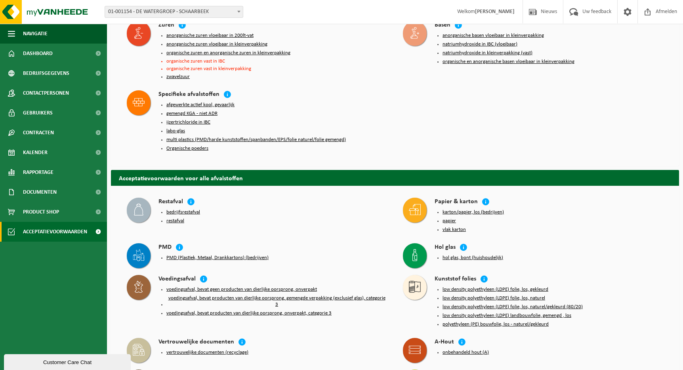
click at [172, 218] on button "restafval" at bounding box center [175, 221] width 18 height 6
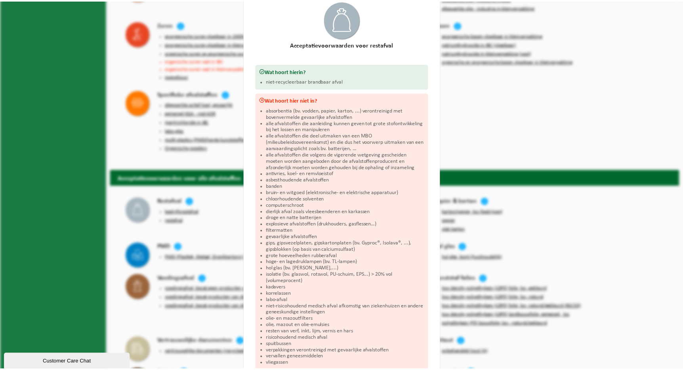
scroll to position [33, 0]
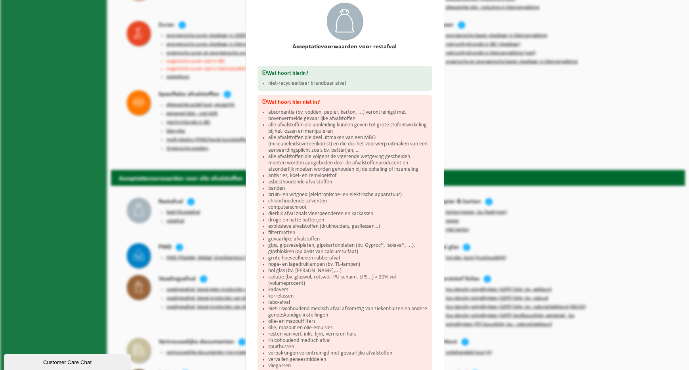
click at [486, 63] on div "Restafval Sluiten Acceptatievoorwaarden voor restafval Wat hoort hierin? niet-r…" at bounding box center [344, 185] width 689 height 370
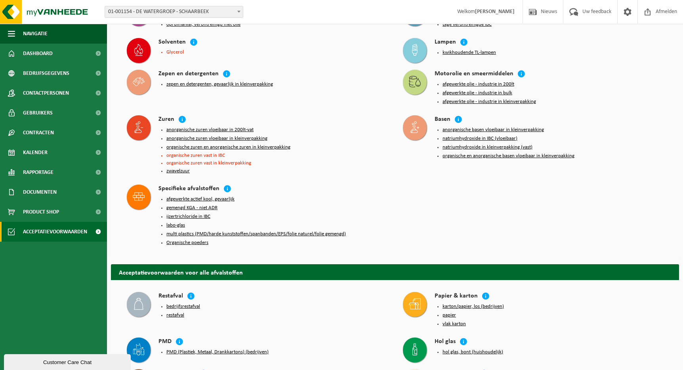
scroll to position [1041, 0]
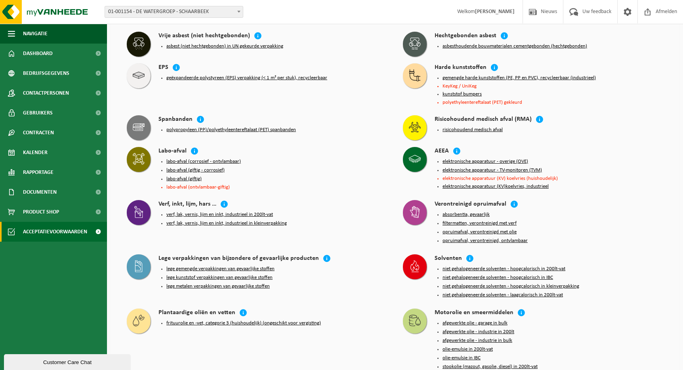
click at [227, 283] on button "lege metalen verpakkingen van gevaarlijke stoffen" at bounding box center [217, 286] width 103 height 6
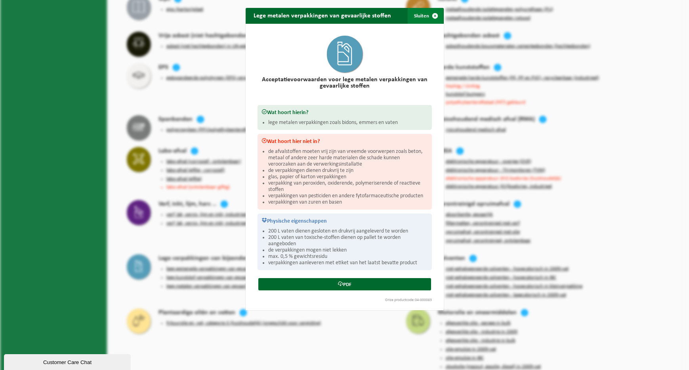
click at [433, 14] on span "button" at bounding box center [435, 16] width 16 height 16
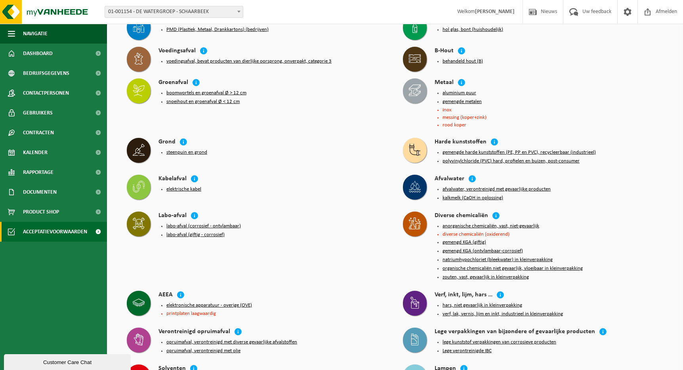
scroll to position [1222, 0]
